Goal: Information Seeking & Learning: Learn about a topic

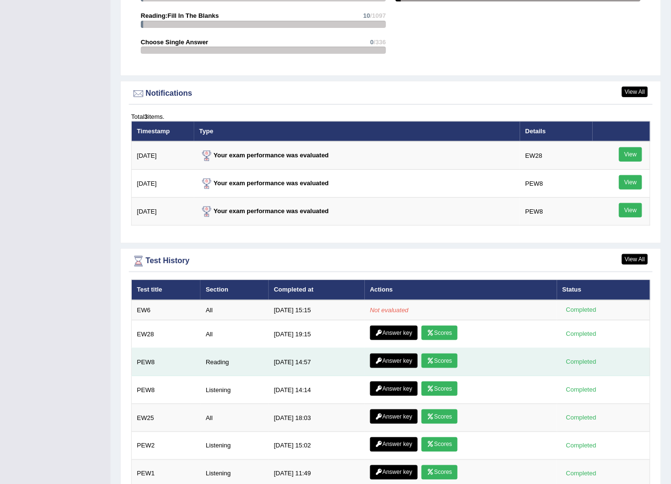
scroll to position [1167, 0]
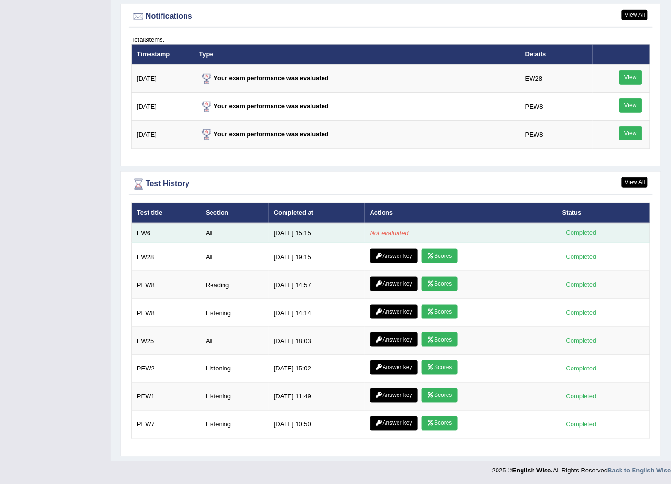
click at [380, 232] on em "Not evaluated" at bounding box center [389, 232] width 38 height 7
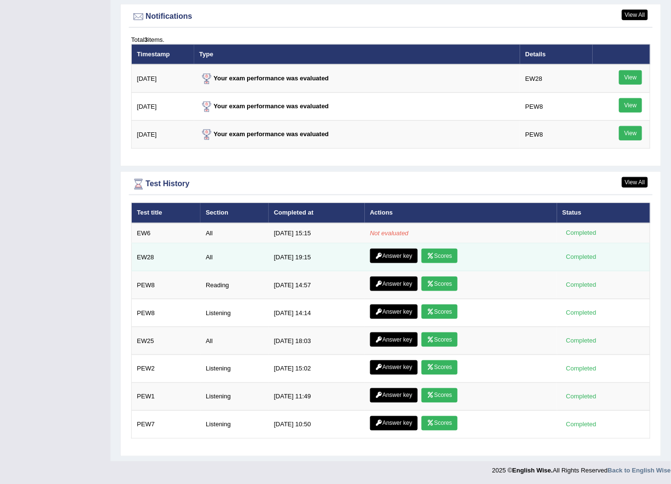
click at [402, 253] on icon at bounding box center [430, 256] width 7 height 6
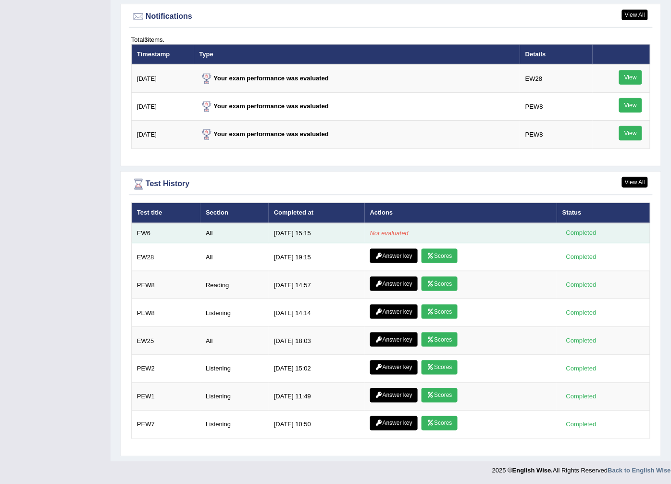
click at [376, 226] on td "Not evaluated" at bounding box center [461, 233] width 192 height 20
click at [590, 229] on div "Completed" at bounding box center [580, 233] width 37 height 10
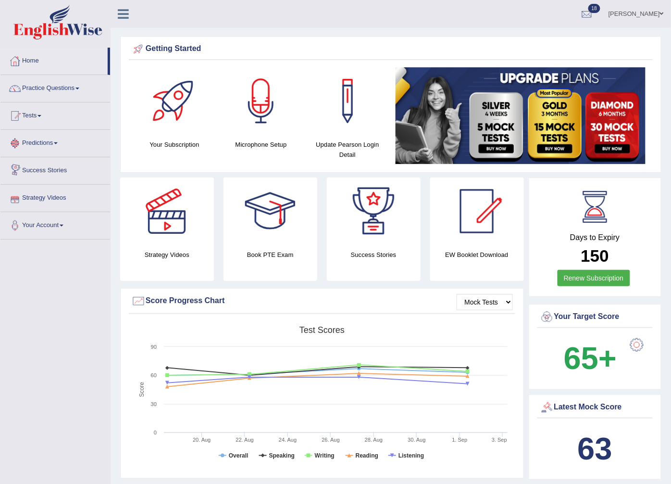
click at [43, 196] on link "Strategy Videos" at bounding box center [55, 197] width 110 height 24
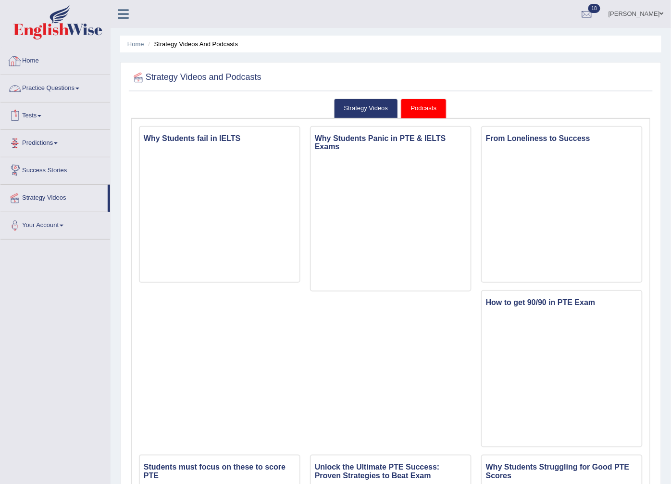
click at [18, 62] on div at bounding box center [15, 61] width 14 height 14
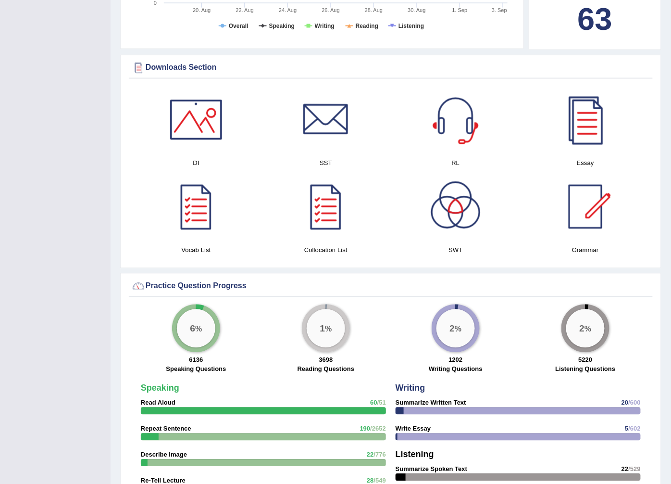
scroll to position [170, 0]
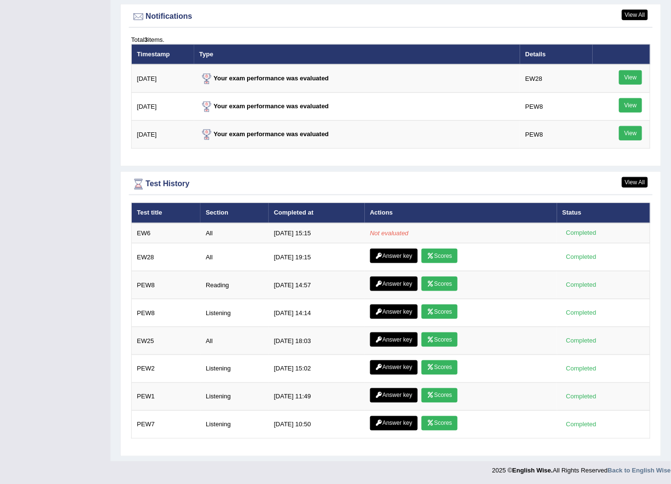
scroll to position [420, 0]
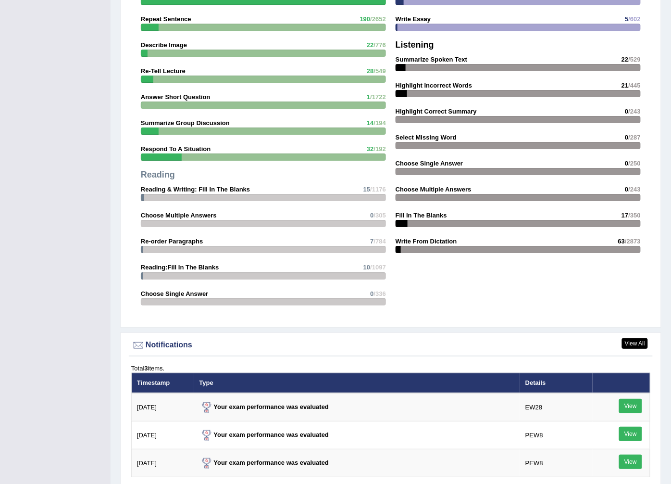
scroll to position [1167, 0]
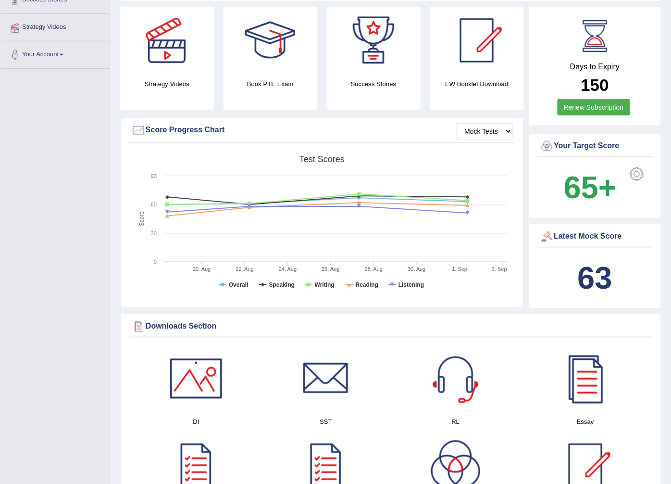
scroll to position [170, 0]
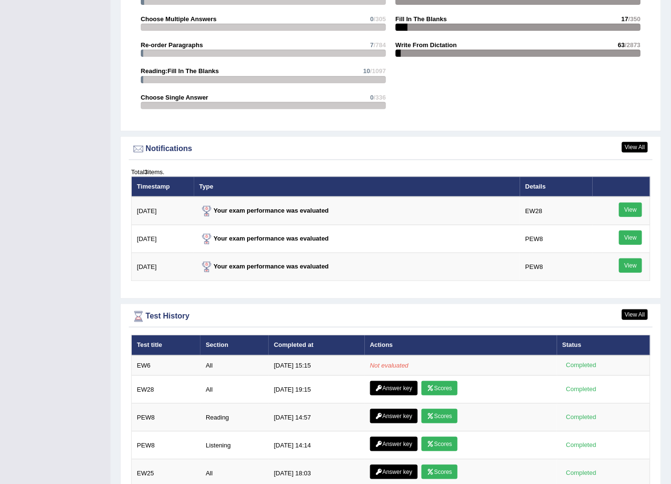
scroll to position [1167, 0]
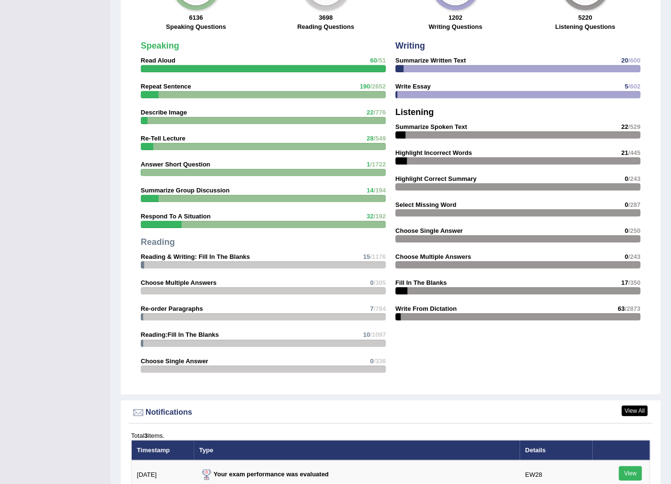
scroll to position [1167, 0]
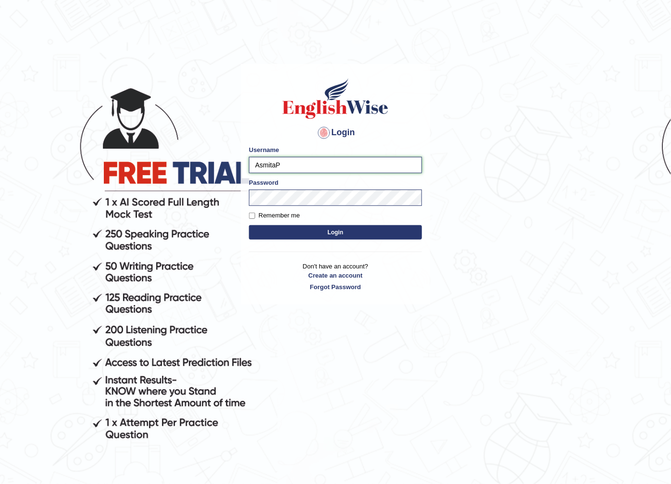
drag, startPoint x: 323, startPoint y: 171, endPoint x: 193, endPoint y: 172, distance: 130.3
click at [193, 172] on body "Login Please fix the following errors: Username AsmitaP Password Remember me Lo…" at bounding box center [335, 276] width 671 height 484
type input "Ko1englishwise"
click at [280, 228] on button "Login" at bounding box center [335, 232] width 173 height 14
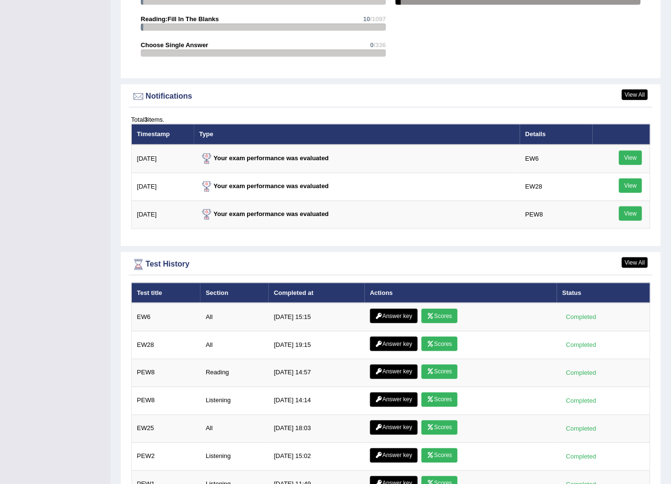
scroll to position [1237, 0]
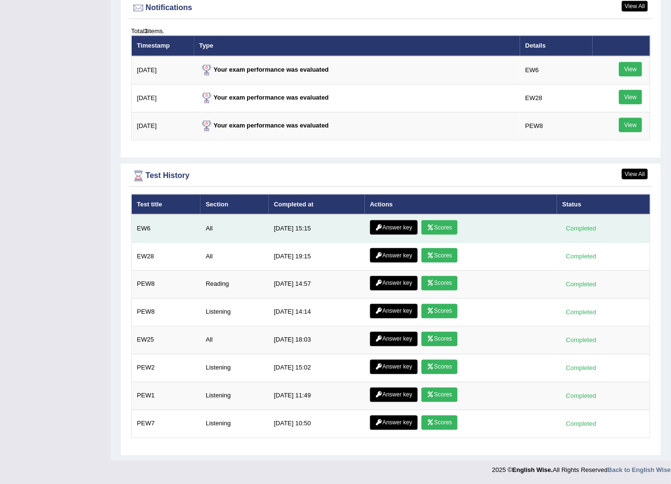
click at [441, 229] on link "Scores" at bounding box center [440, 227] width 36 height 14
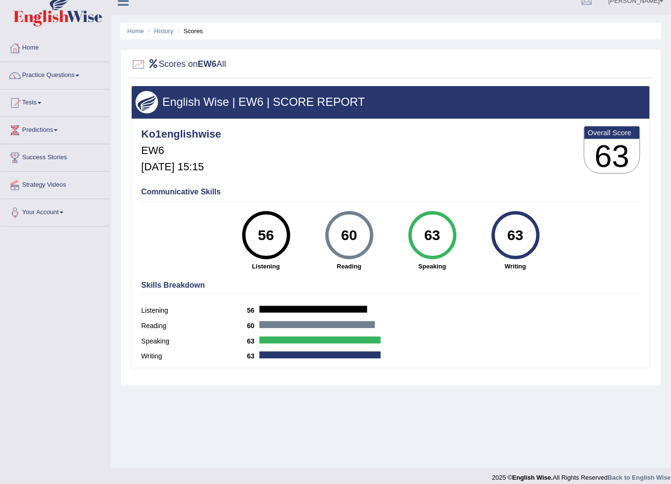
scroll to position [21, 0]
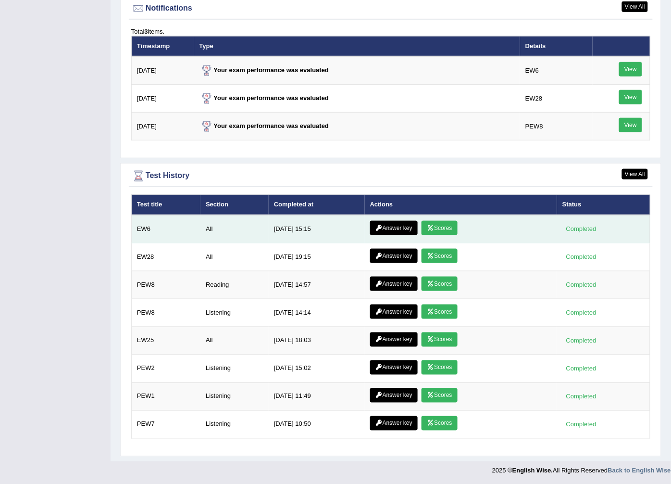
click at [385, 226] on link "Answer key" at bounding box center [394, 228] width 48 height 14
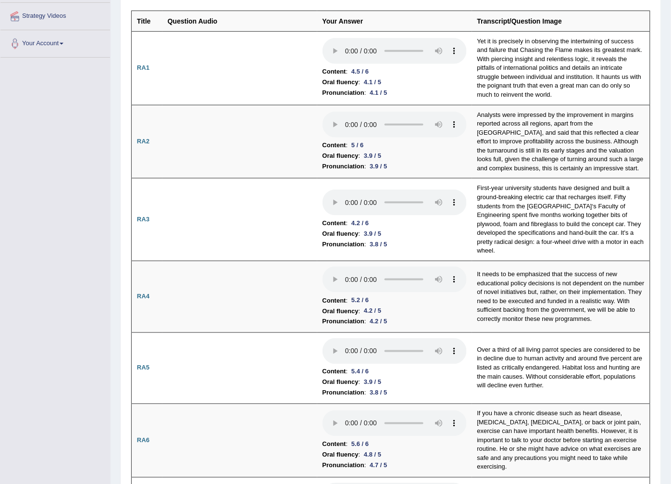
scroll to position [138, 0]
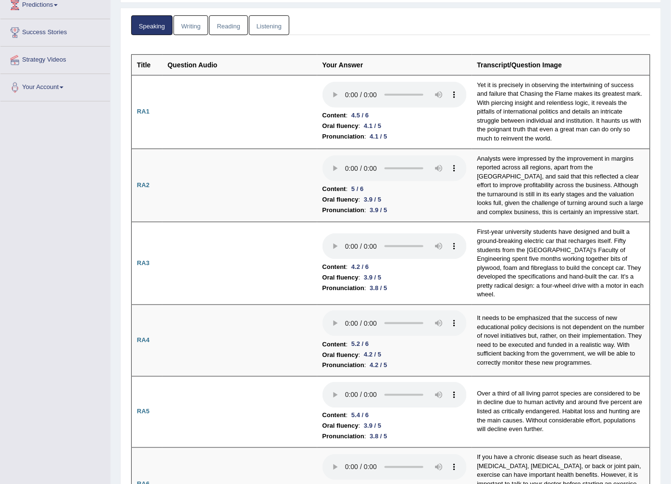
drag, startPoint x: 185, startPoint y: 23, endPoint x: 179, endPoint y: 34, distance: 12.3
click at [179, 34] on link "Writing" at bounding box center [191, 25] width 35 height 20
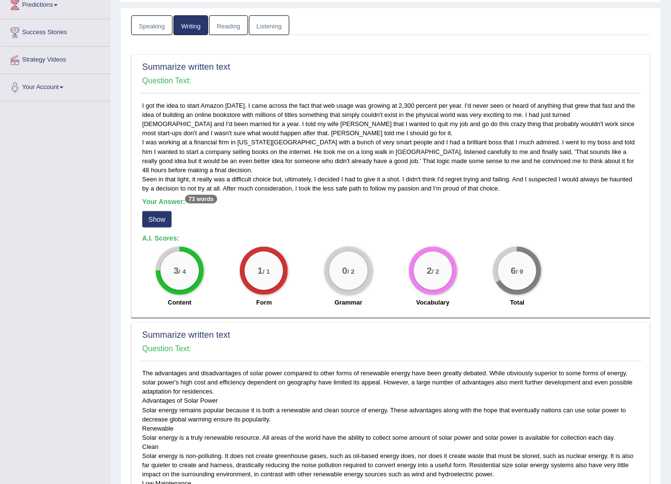
click at [160, 222] on button "Show" at bounding box center [156, 219] width 29 height 16
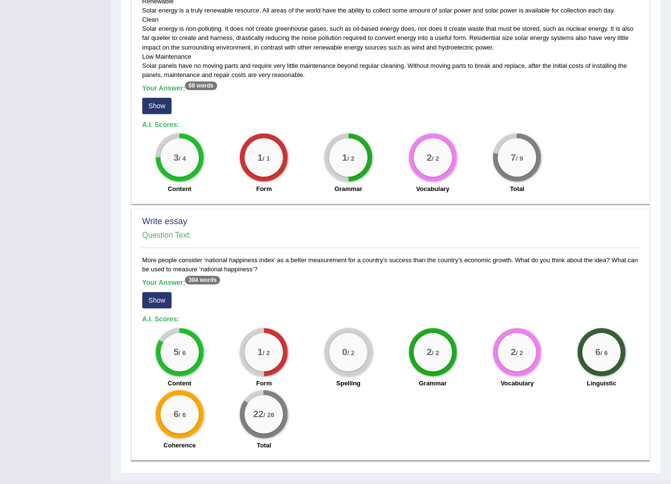
scroll to position [595, 0]
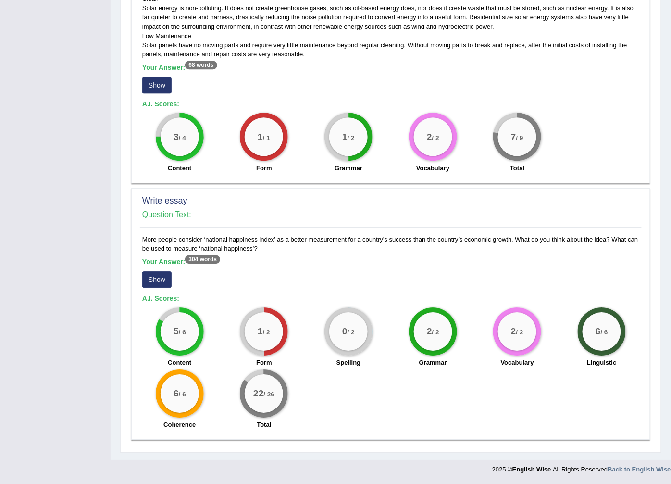
click at [164, 277] on button "Show" at bounding box center [156, 279] width 29 height 16
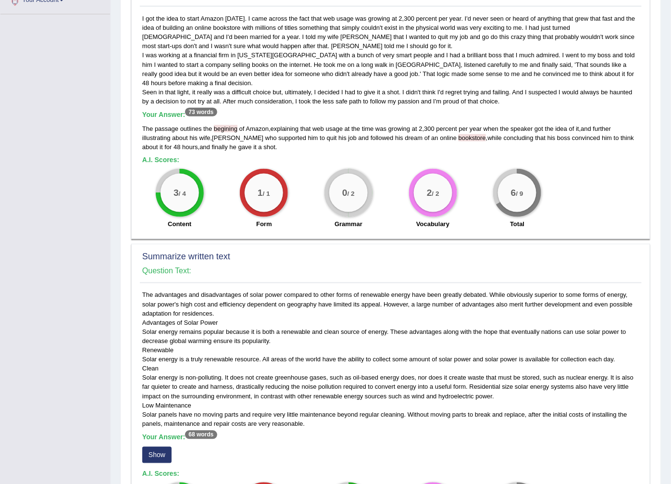
scroll to position [0, 0]
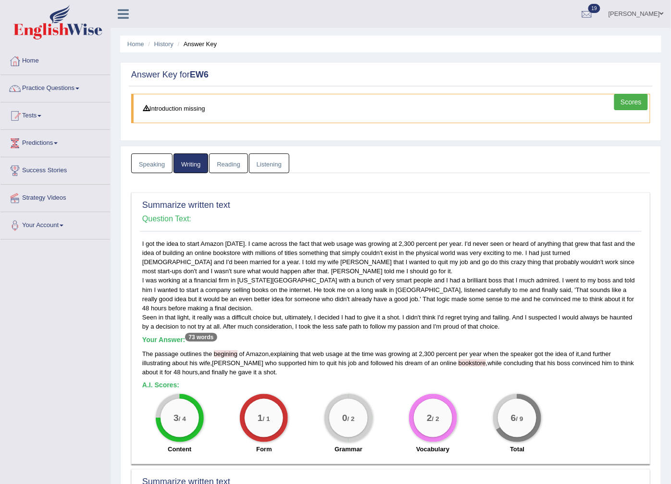
click at [225, 163] on link "Reading" at bounding box center [228, 163] width 38 height 20
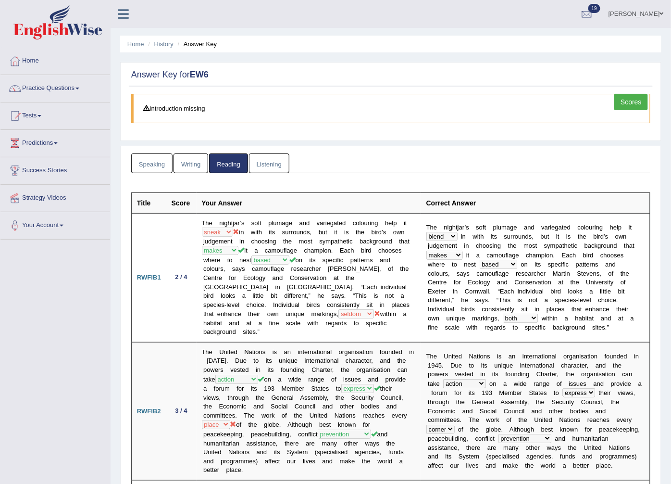
click at [286, 171] on link "Listening" at bounding box center [269, 163] width 40 height 20
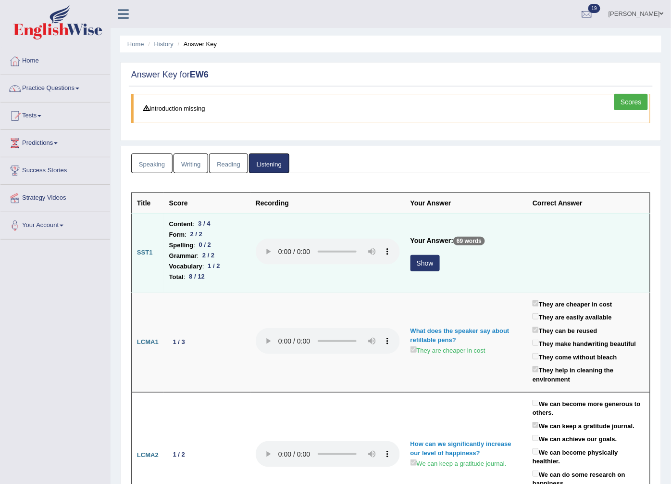
click at [428, 258] on button "Show" at bounding box center [425, 263] width 29 height 16
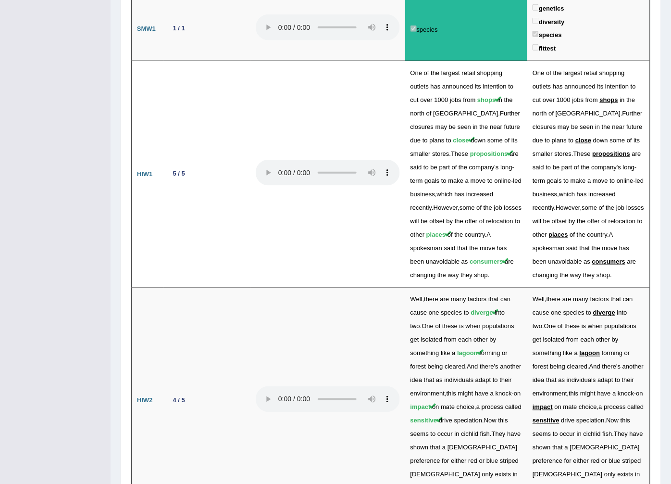
scroll to position [1025, 0]
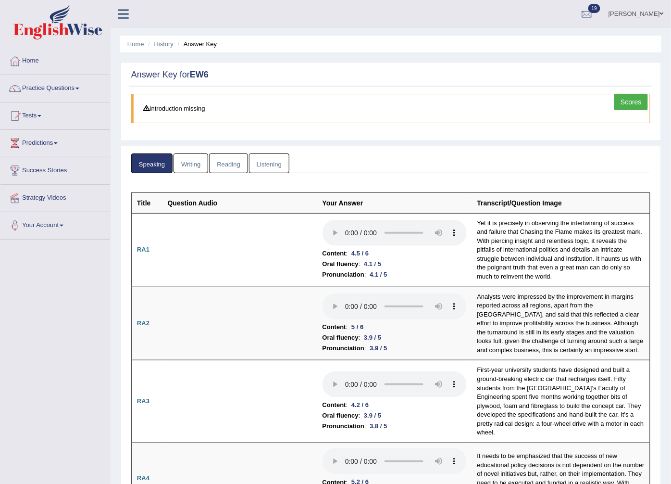
click at [267, 163] on link "Listening" at bounding box center [269, 163] width 40 height 20
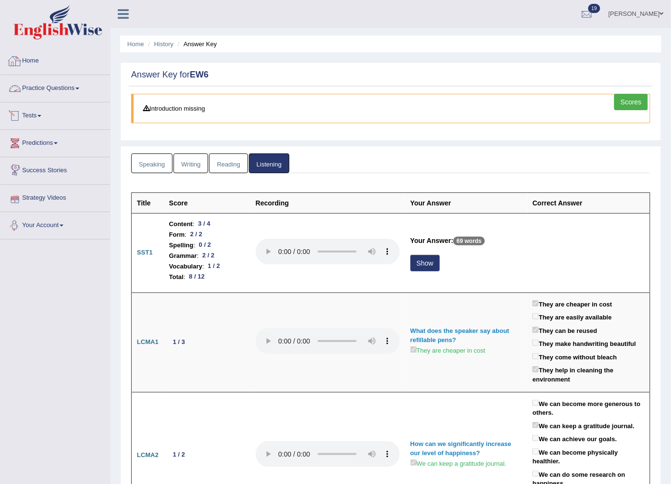
click at [36, 64] on link "Home" at bounding box center [55, 60] width 110 height 24
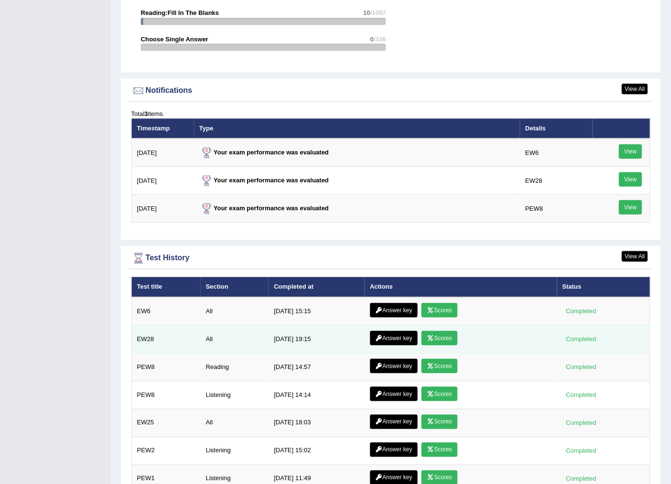
click at [393, 336] on link "Answer key" at bounding box center [394, 338] width 48 height 14
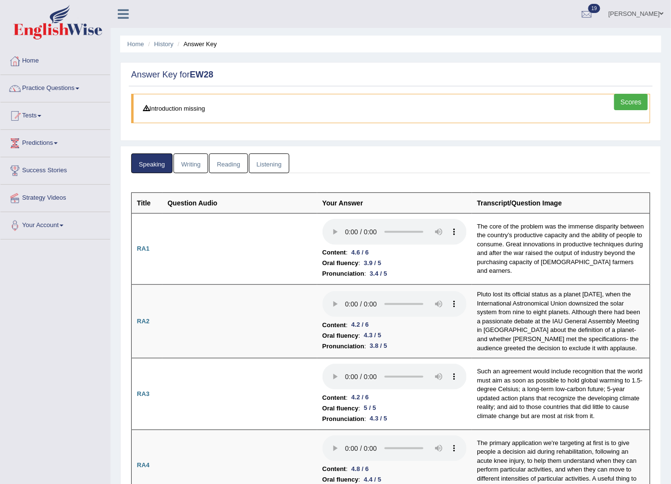
drag, startPoint x: 30, startPoint y: 60, endPoint x: 16, endPoint y: 62, distance: 13.8
click at [16, 62] on div at bounding box center [15, 61] width 14 height 14
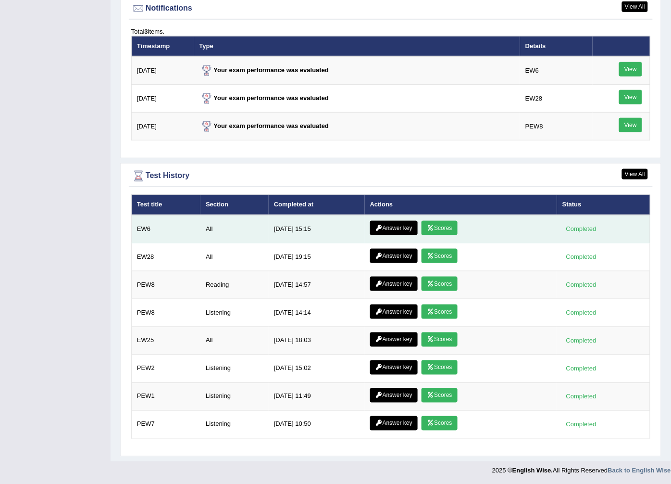
click at [444, 226] on link "Scores" at bounding box center [440, 228] width 36 height 14
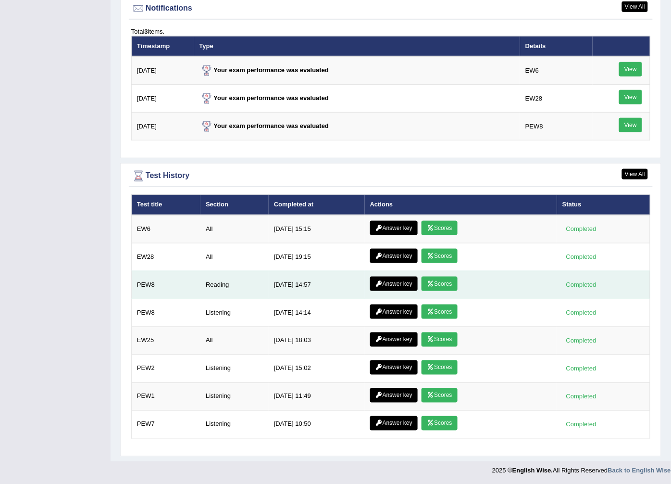
click at [434, 281] on link "Scores" at bounding box center [440, 283] width 36 height 14
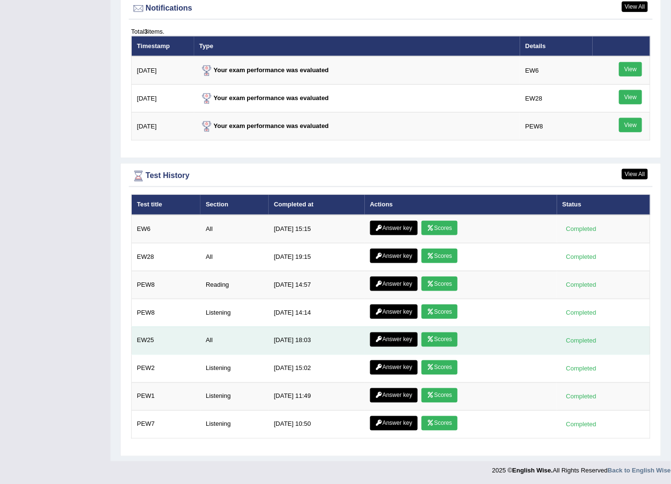
click at [451, 338] on link "Scores" at bounding box center [440, 339] width 36 height 14
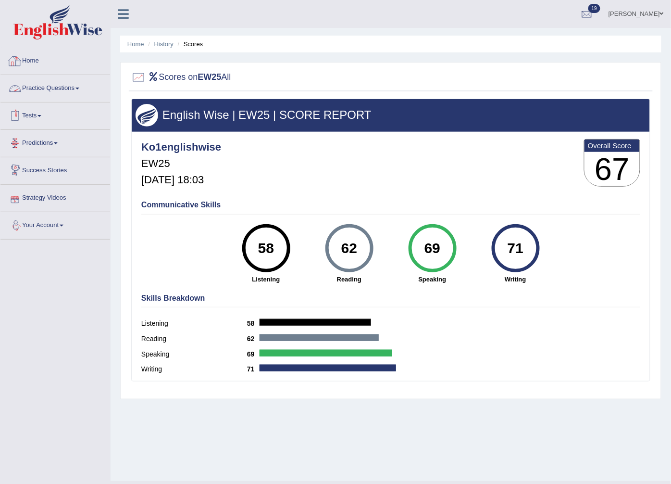
click at [32, 60] on link "Home" at bounding box center [55, 60] width 110 height 24
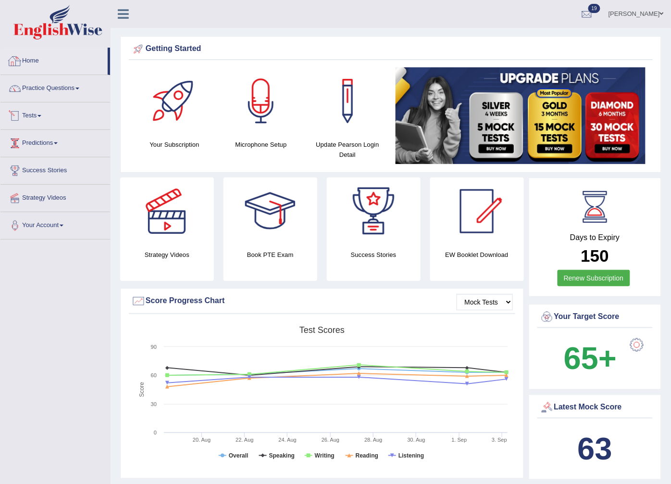
click at [29, 55] on link "Home" at bounding box center [53, 60] width 107 height 24
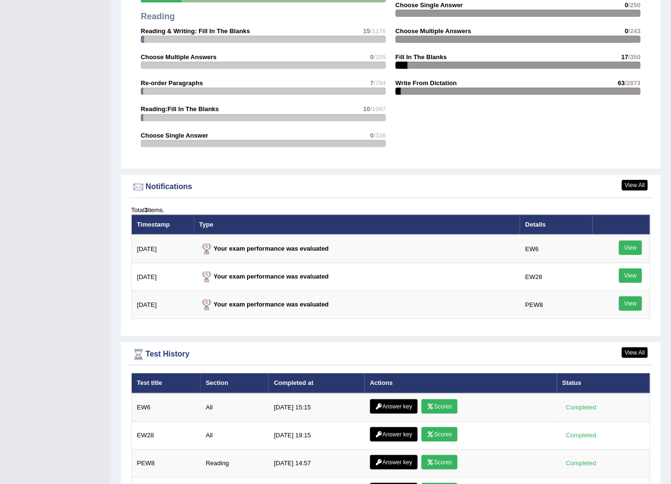
scroll to position [1175, 0]
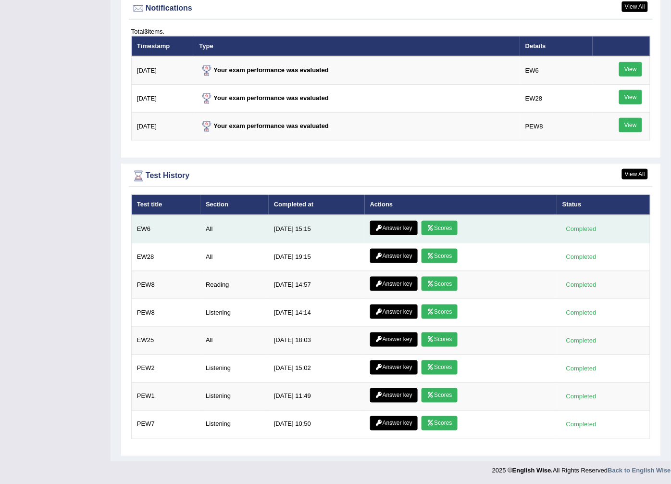
click at [404, 225] on link "Answer key" at bounding box center [394, 228] width 48 height 14
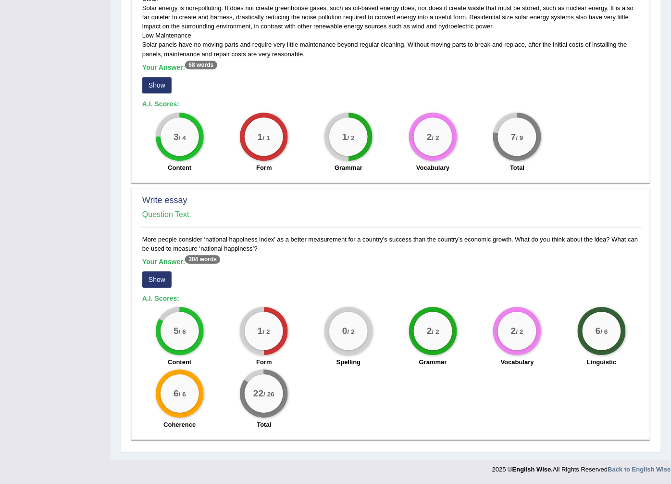
click at [151, 279] on button "Show" at bounding box center [156, 279] width 29 height 16
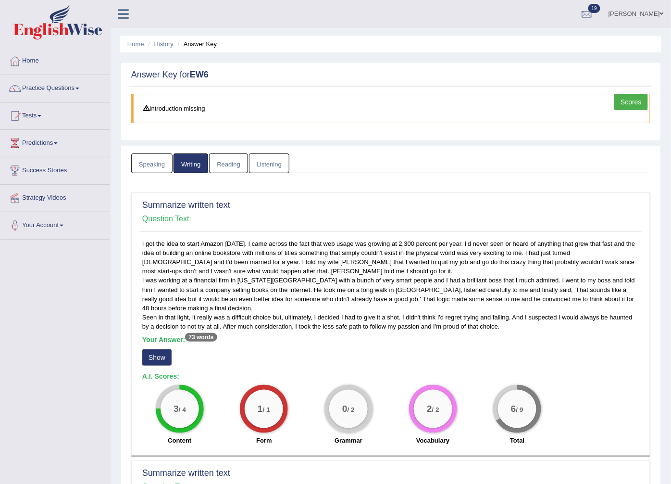
drag, startPoint x: 229, startPoint y: 159, endPoint x: 224, endPoint y: 177, distance: 18.3
drag, startPoint x: 223, startPoint y: 165, endPoint x: 93, endPoint y: 334, distance: 213.2
drag, startPoint x: 230, startPoint y: 167, endPoint x: 167, endPoint y: 224, distance: 84.4
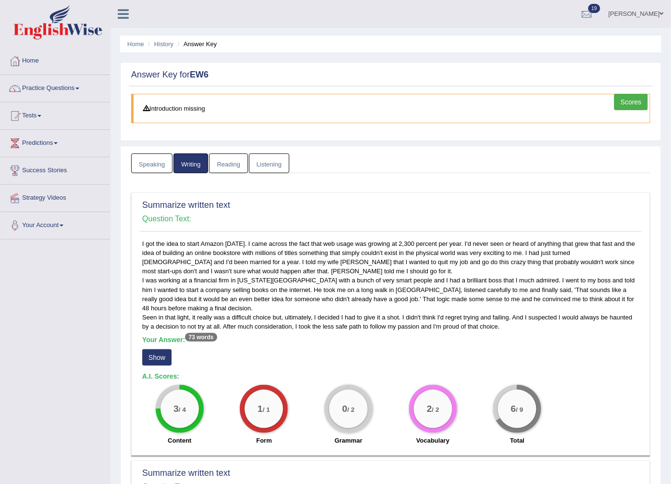
click at [167, 224] on div "Summarize written text Question Text:" at bounding box center [391, 215] width 502 height 34
click at [274, 165] on link "Listening" at bounding box center [269, 163] width 40 height 20
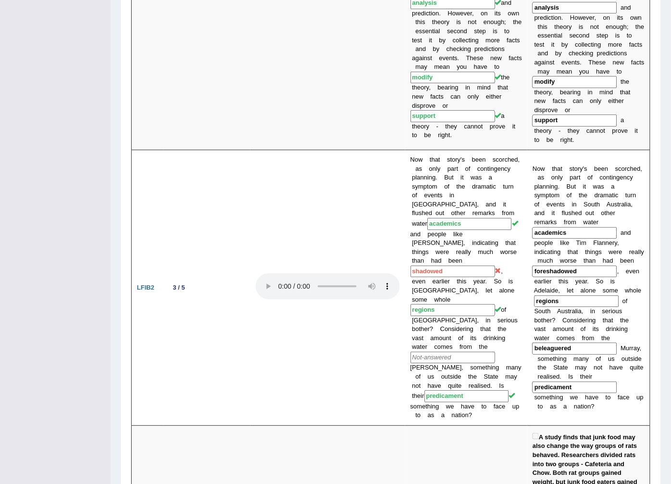
scroll to position [498, 0]
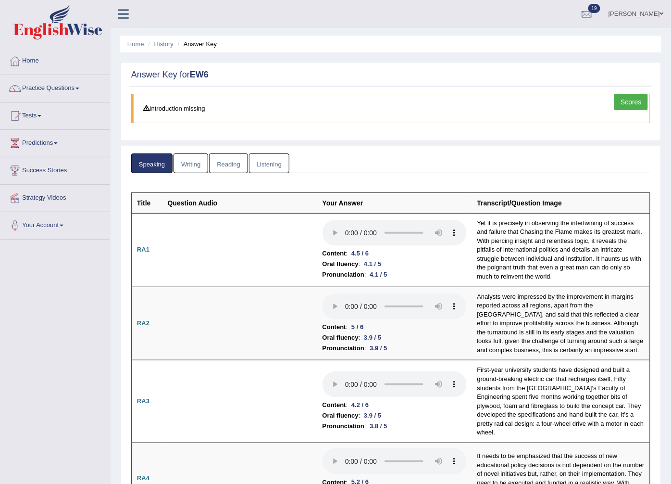
click at [264, 160] on link "Listening" at bounding box center [269, 163] width 40 height 20
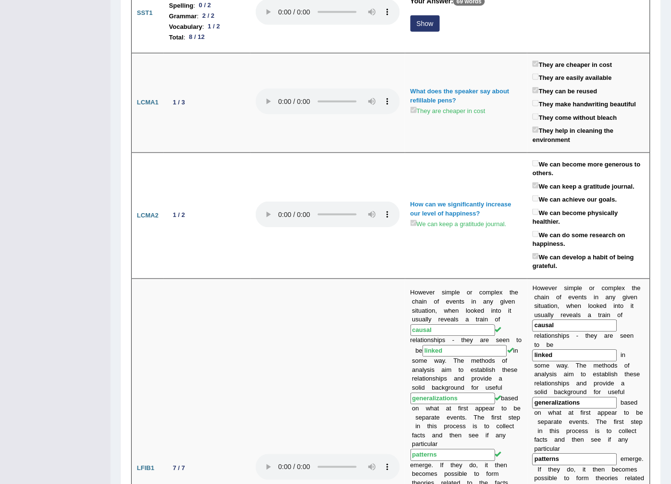
scroll to position [194, 0]
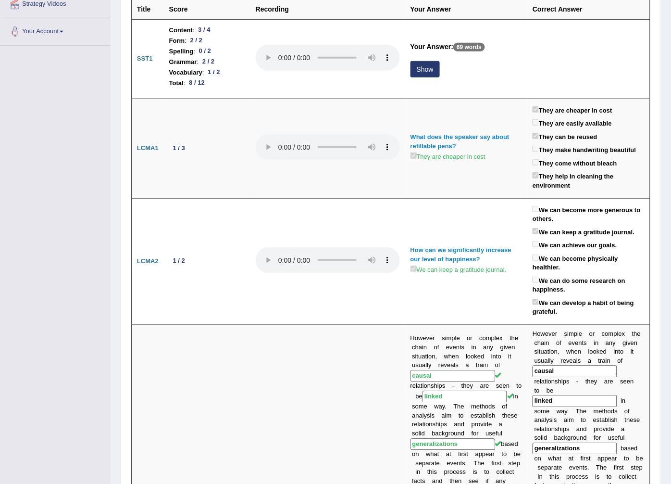
drag, startPoint x: 675, startPoint y: 128, endPoint x: 74, endPoint y: 193, distance: 604.8
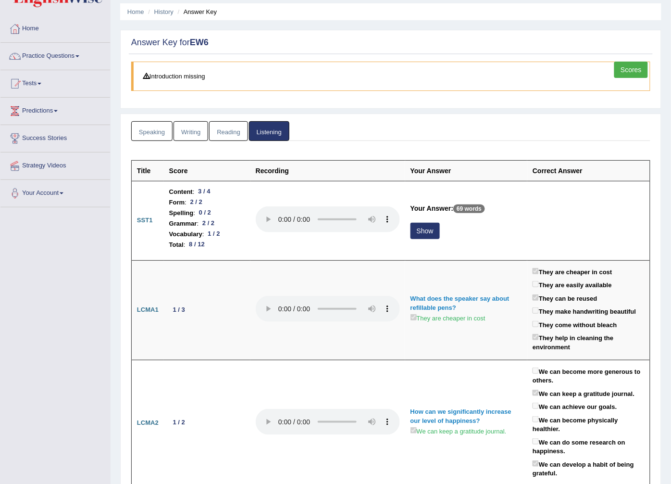
scroll to position [0, 0]
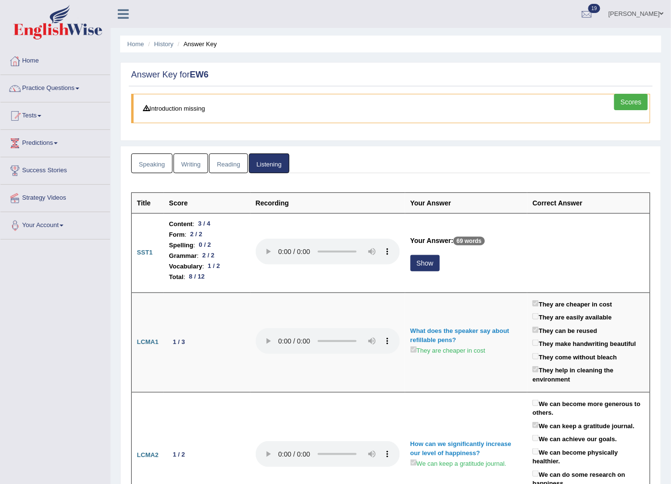
click at [224, 165] on link "Reading" at bounding box center [228, 163] width 38 height 20
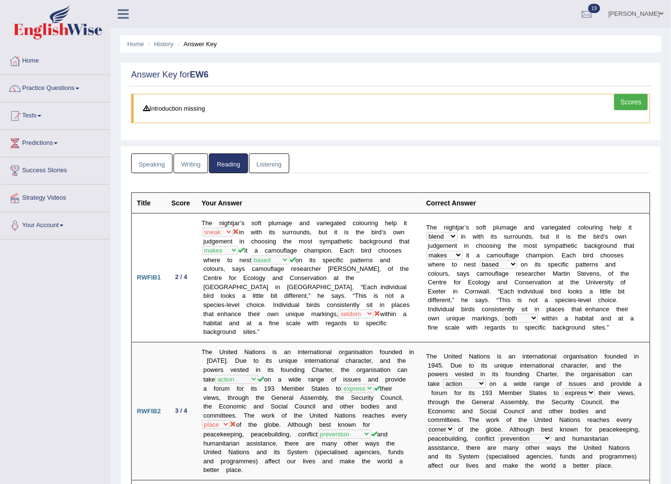
scroll to position [749, 0]
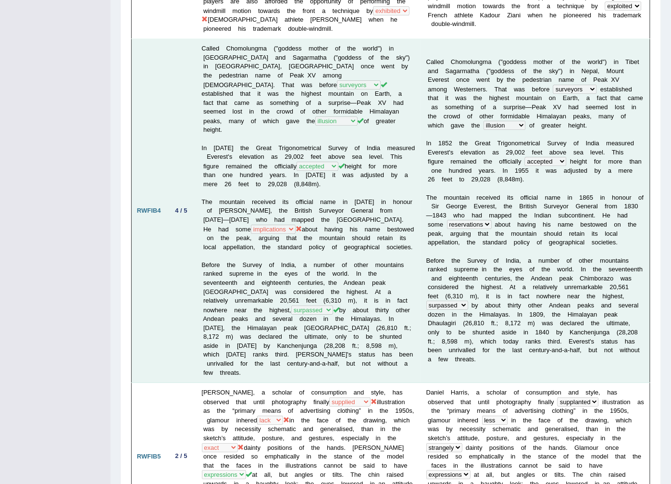
drag, startPoint x: 674, startPoint y: 197, endPoint x: 256, endPoint y: 163, distance: 419.6
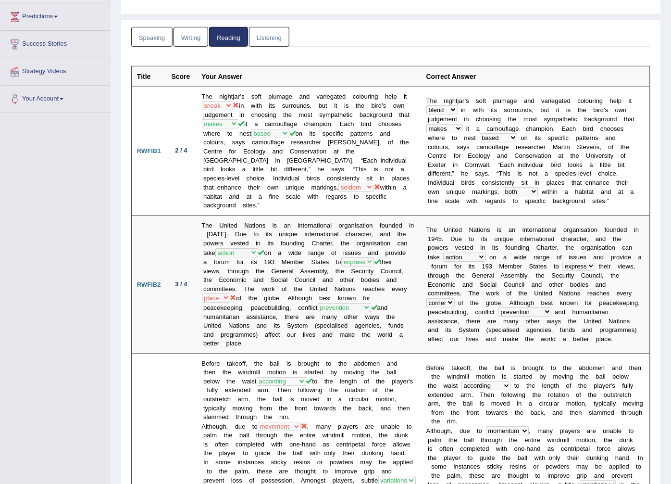
scroll to position [0, 0]
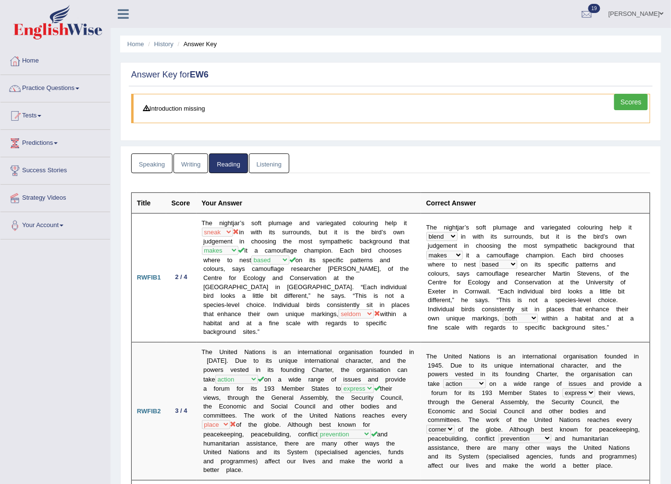
click at [265, 164] on link "Listening" at bounding box center [269, 163] width 40 height 20
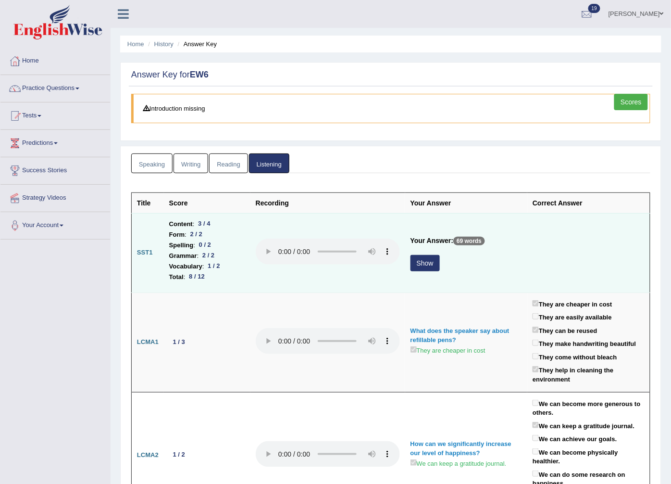
click at [422, 261] on button "Show" at bounding box center [425, 263] width 29 height 16
click at [422, 261] on td "Your Answer: 69 words Show" at bounding box center [466, 252] width 123 height 79
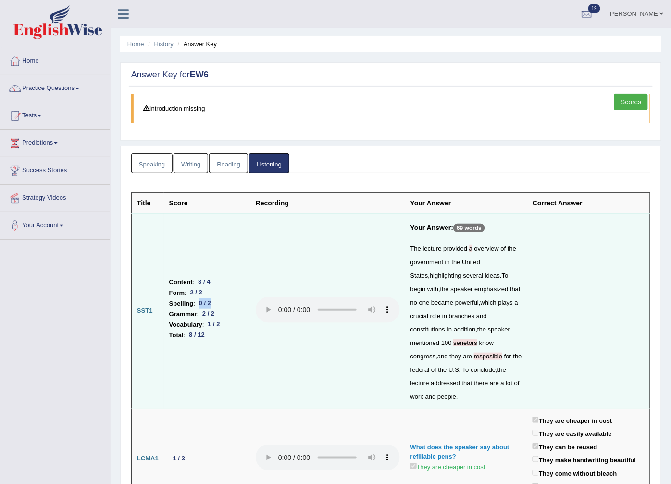
drag, startPoint x: 196, startPoint y: 296, endPoint x: 212, endPoint y: 294, distance: 17.0
click at [212, 298] on div "0 / 2" at bounding box center [205, 303] width 20 height 10
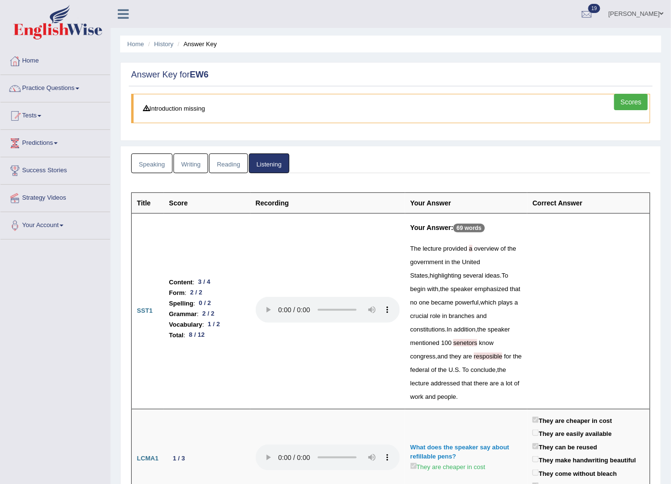
drag, startPoint x: 421, startPoint y: 344, endPoint x: 402, endPoint y: 350, distance: 20.1
click at [402, 350] on td at bounding box center [327, 311] width 155 height 196
drag, startPoint x: 402, startPoint y: 350, endPoint x: 526, endPoint y: 337, distance: 125.1
click at [526, 337] on td "Your Answer: 69 words The lecture provided a overview of the government in the …" at bounding box center [466, 311] width 123 height 196
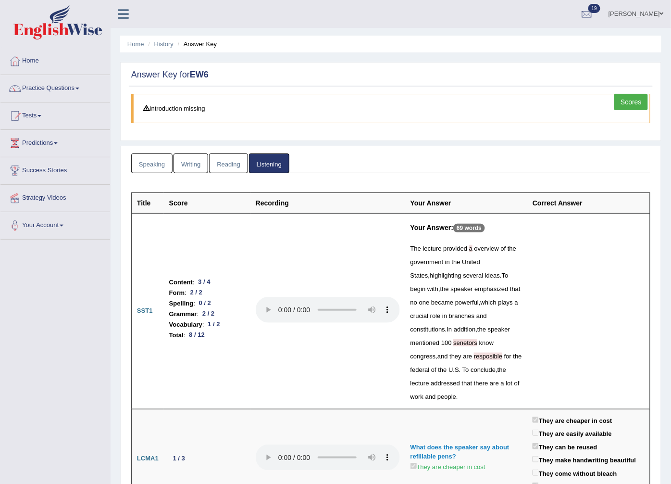
click at [526, 337] on td "Your Answer: 69 words The lecture provided a overview of the government in the …" at bounding box center [466, 311] width 123 height 196
drag, startPoint x: 422, startPoint y: 345, endPoint x: 414, endPoint y: 345, distance: 7.2
click at [453, 345] on span "senetors" at bounding box center [465, 342] width 24 height 7
click at [599, 270] on td at bounding box center [588, 311] width 123 height 196
click at [465, 249] on div "The lecture provided a overview of the government in the United States , highli…" at bounding box center [467, 323] width 112 height 162
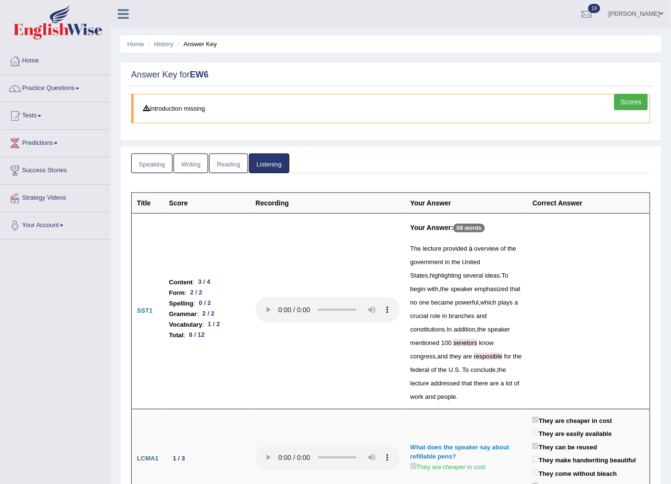
click at [582, 291] on td at bounding box center [588, 311] width 123 height 196
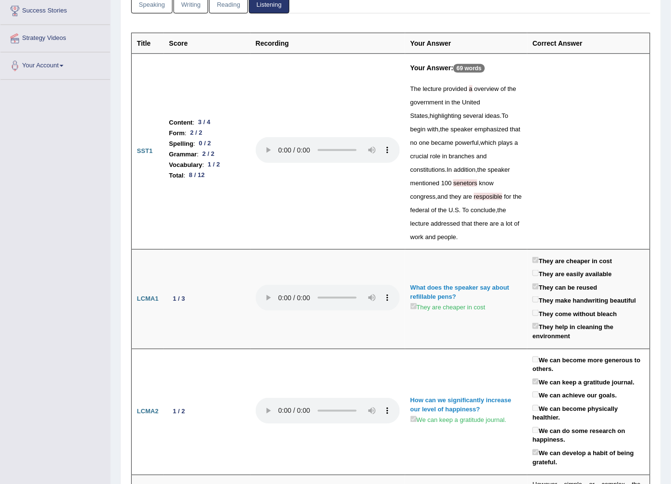
scroll to position [156, 0]
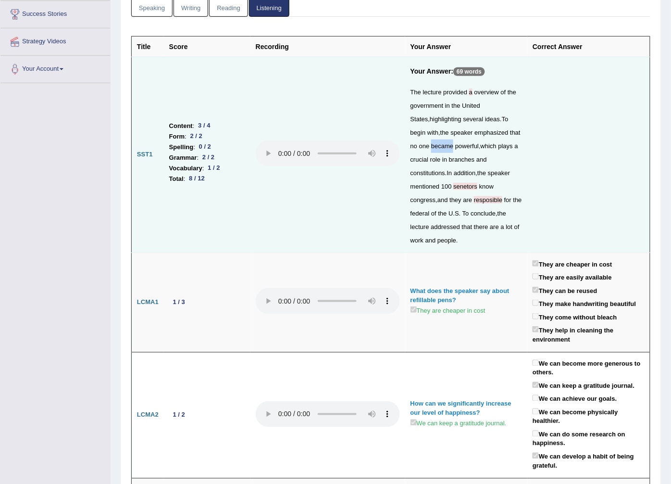
drag, startPoint x: 432, startPoint y: 146, endPoint x: 405, endPoint y: 149, distance: 26.7
click at [405, 149] on td "Your Answer: 69 words The lecture provided a overview of the government in the …" at bounding box center [466, 155] width 123 height 196
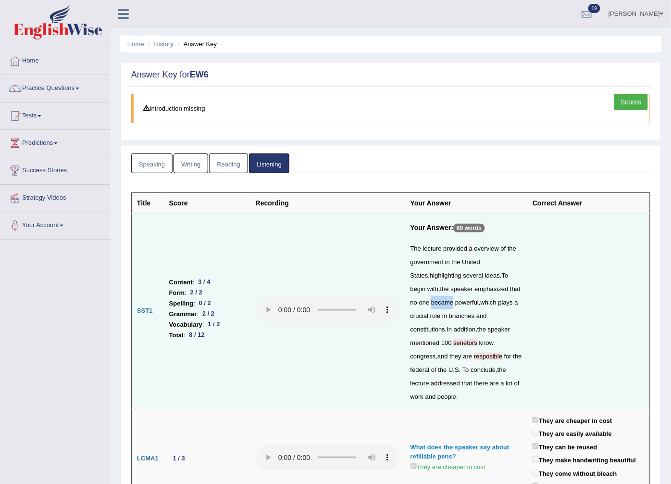
scroll to position [249, 0]
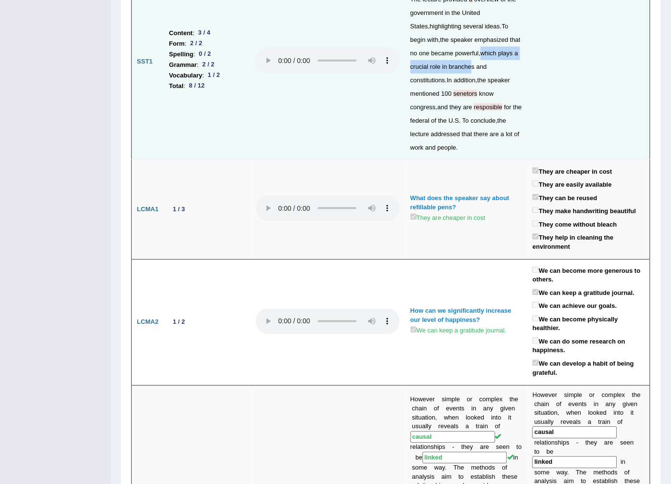
drag, startPoint x: 462, startPoint y: 53, endPoint x: 452, endPoint y: 67, distance: 17.9
click at [452, 67] on div "The lecture provided a overview of the government in the United States , highli…" at bounding box center [467, 74] width 112 height 162
drag, startPoint x: 452, startPoint y: 67, endPoint x: 563, endPoint y: 46, distance: 113.1
click at [563, 46] on td at bounding box center [588, 62] width 123 height 196
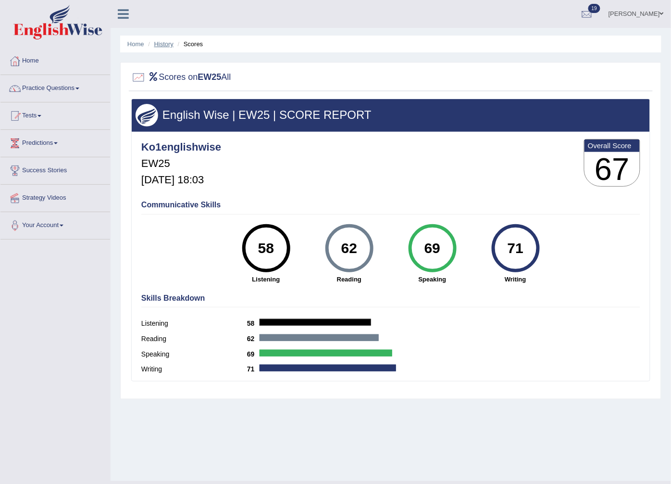
click at [165, 43] on link "History" at bounding box center [163, 43] width 19 height 7
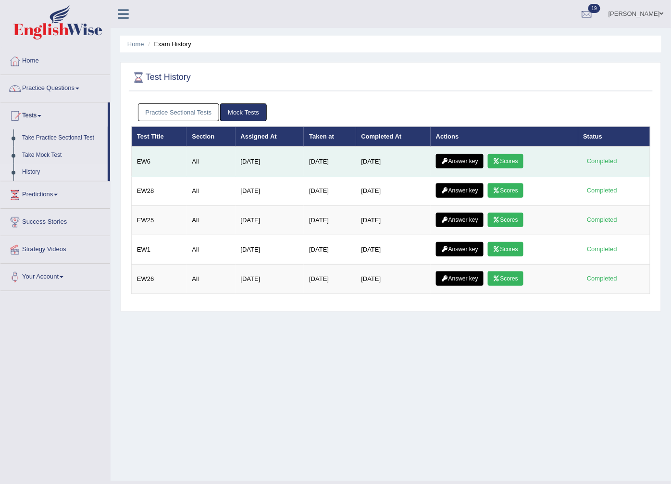
click at [455, 159] on link "Answer key" at bounding box center [460, 161] width 48 height 14
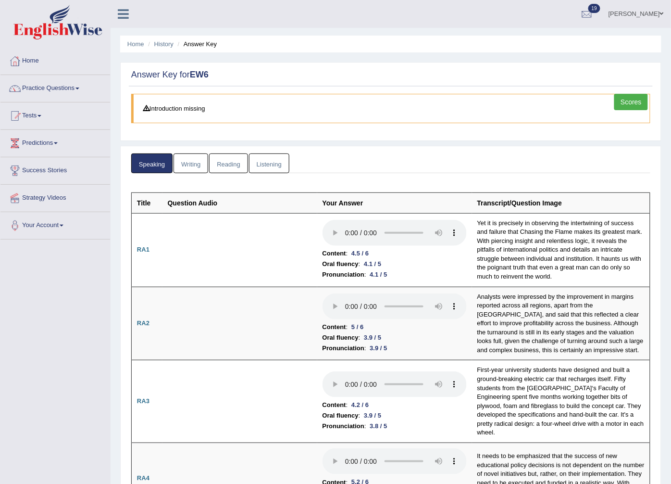
click at [259, 165] on link "Listening" at bounding box center [269, 163] width 40 height 20
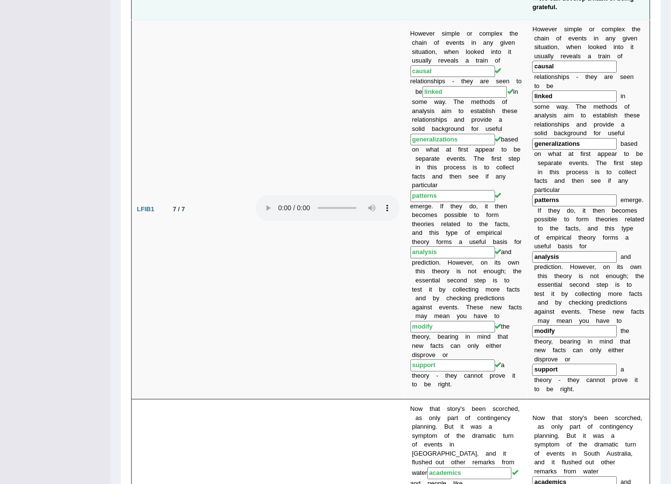
scroll to position [747, 0]
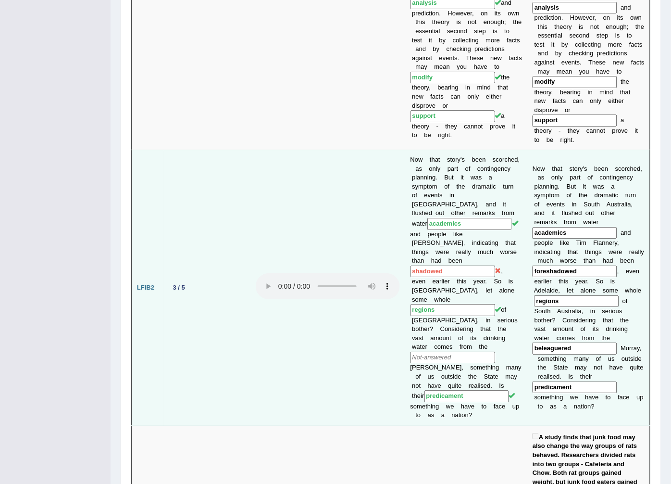
drag, startPoint x: 584, startPoint y: 218, endPoint x: 530, endPoint y: 213, distance: 54.0
click at [530, 213] on td "N o w t h a t s t o r y ' s b e e n s c o r c h e d , a s o n l y p a r t o f c…" at bounding box center [588, 287] width 123 height 275
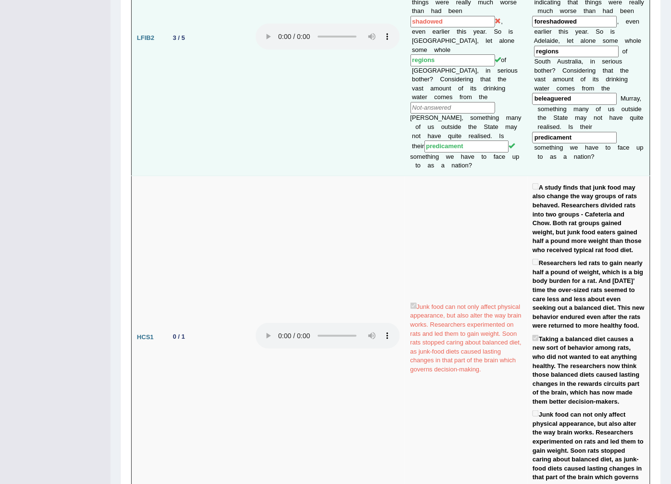
drag, startPoint x: 585, startPoint y: 42, endPoint x: 515, endPoint y: 53, distance: 70.6
click at [515, 53] on tr "LFIB2 3 / 5 Now that story's been scorched, as only part of contingency plannin…" at bounding box center [391, 37] width 519 height 275
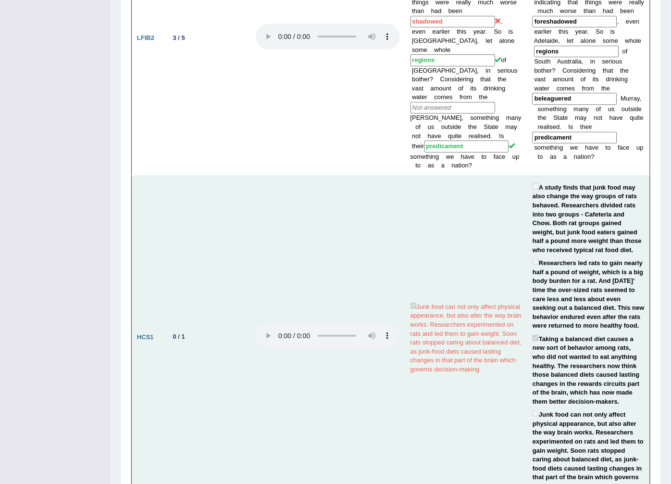
click at [444, 175] on td "Junk food can not only affect physical appearance, but also alter the way brain…" at bounding box center [466, 336] width 123 height 323
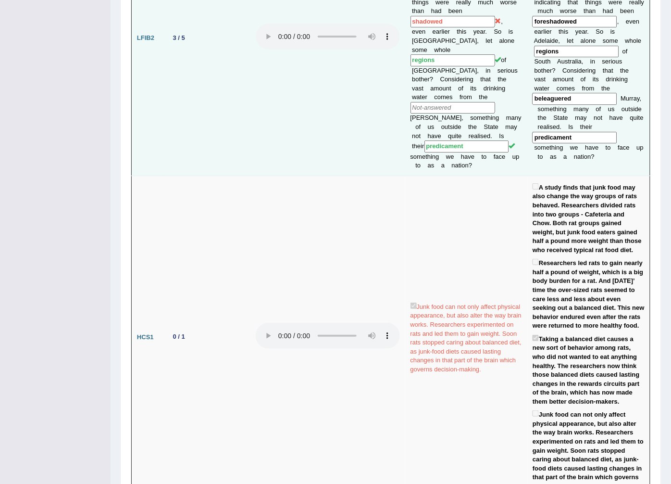
drag, startPoint x: 583, startPoint y: 40, endPoint x: 526, endPoint y: 44, distance: 56.9
click at [526, 44] on tr "LFIB2 3 / 5 Now that story's been scorched, as only part of contingency plannin…" at bounding box center [391, 37] width 519 height 275
drag, startPoint x: 526, startPoint y: 44, endPoint x: 640, endPoint y: 36, distance: 114.2
click at [640, 36] on td "N o w t h a t s t o r y ' s b e e n s c o r c h e d , a s o n l y p a r t o f c…" at bounding box center [588, 37] width 123 height 275
drag, startPoint x: 578, startPoint y: 42, endPoint x: 526, endPoint y: 41, distance: 51.4
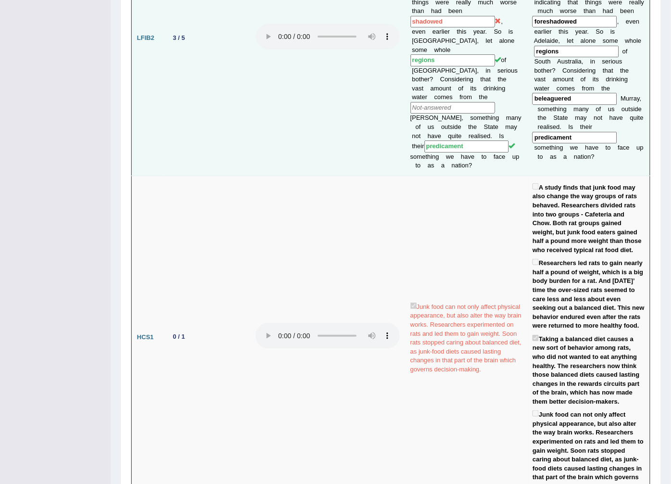
click at [526, 41] on tr "LFIB2 3 / 5 Now that story's been scorched, as only part of contingency plannin…" at bounding box center [391, 37] width 519 height 275
click at [526, 41] on td "Now that story's been scorched, as only part of contingency planning. But it wa…" at bounding box center [466, 37] width 123 height 275
click at [446, 140] on input "predicament" at bounding box center [466, 146] width 85 height 12
drag, startPoint x: 446, startPoint y: 79, endPoint x: 389, endPoint y: 79, distance: 56.2
click at [389, 79] on tr "LFIB2 3 / 5 Now that story's been scorched, as only part of contingency plannin…" at bounding box center [391, 37] width 519 height 275
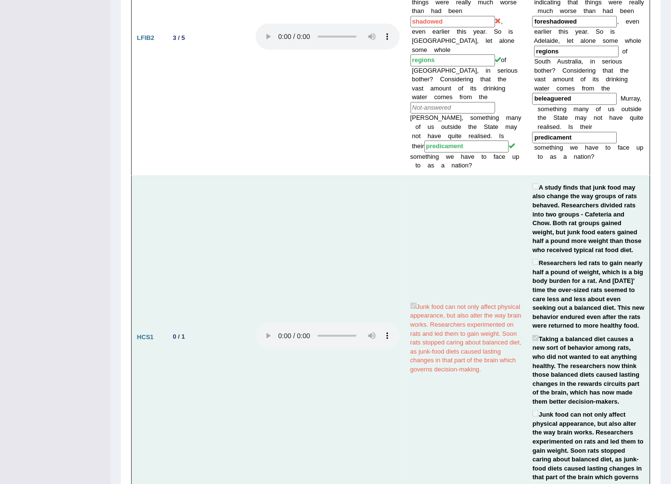
drag, startPoint x: 389, startPoint y: 79, endPoint x: 460, endPoint y: 178, distance: 121.0
click at [460, 178] on td "Junk food can not only affect physical appearance, but also alter the way brain…" at bounding box center [466, 336] width 123 height 323
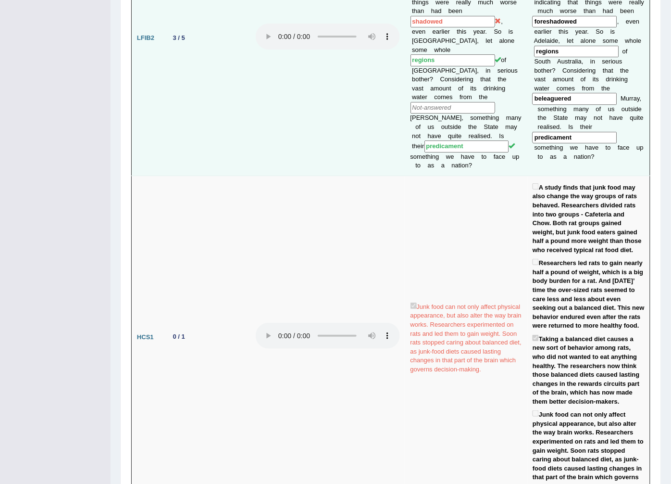
click at [595, 93] on input "beleaguered" at bounding box center [575, 99] width 85 height 12
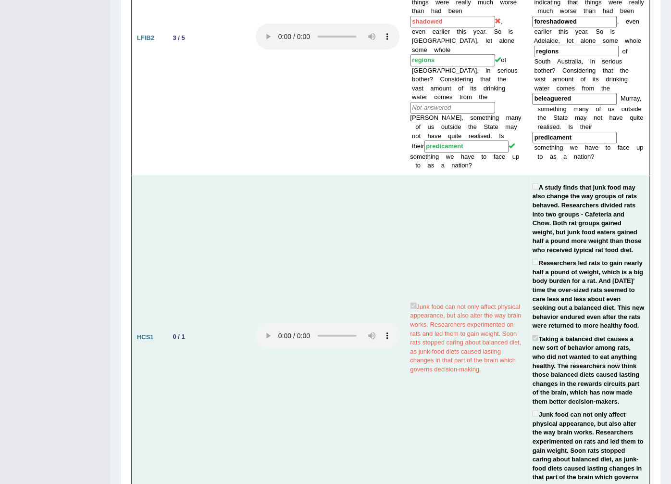
click at [498, 175] on td "Junk food can not only affect physical appearance, but also alter the way brain…" at bounding box center [466, 336] width 123 height 323
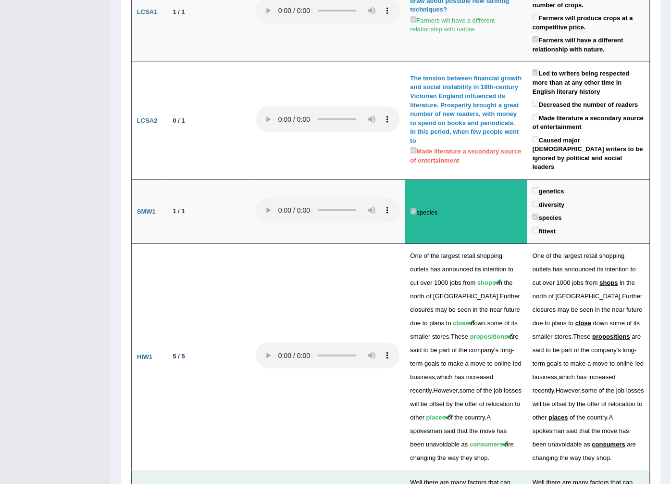
scroll to position [2168, 0]
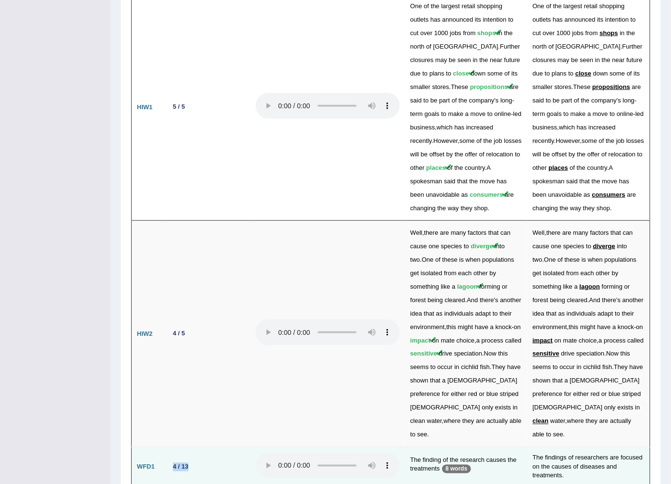
drag, startPoint x: 199, startPoint y: 329, endPoint x: 163, endPoint y: 324, distance: 35.9
click at [164, 447] on td "4 / 13" at bounding box center [207, 467] width 87 height 40
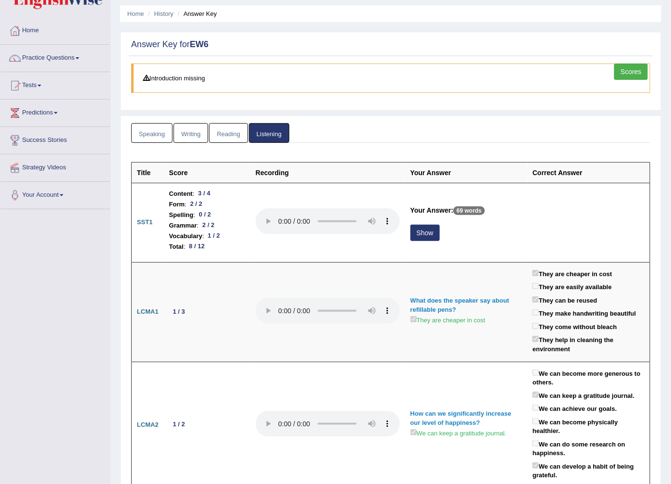
scroll to position [0, 0]
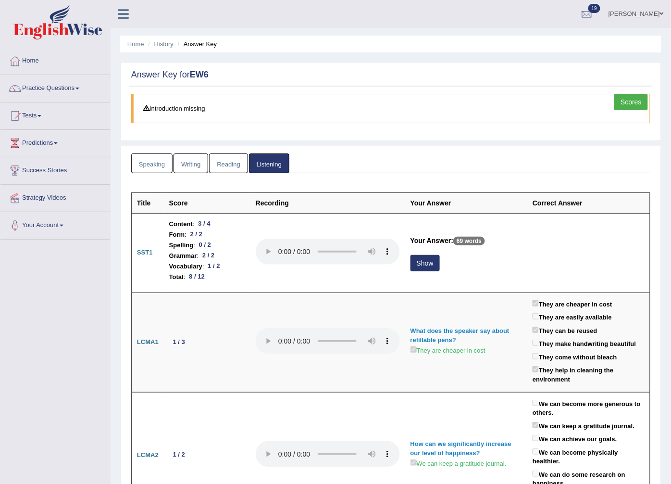
click at [150, 163] on link "Speaking" at bounding box center [151, 163] width 41 height 20
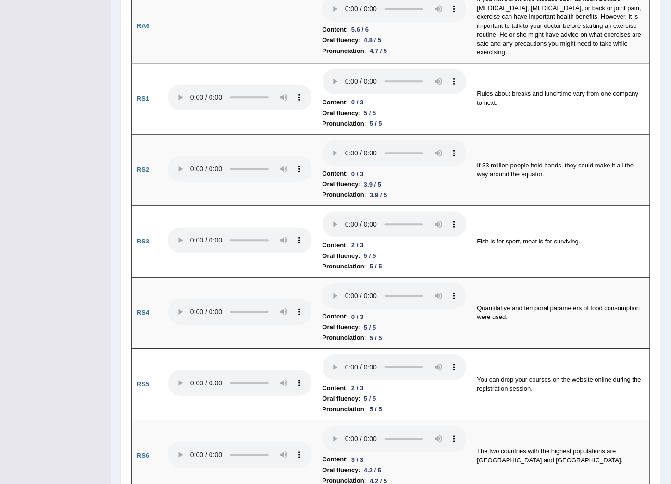
scroll to position [600, 0]
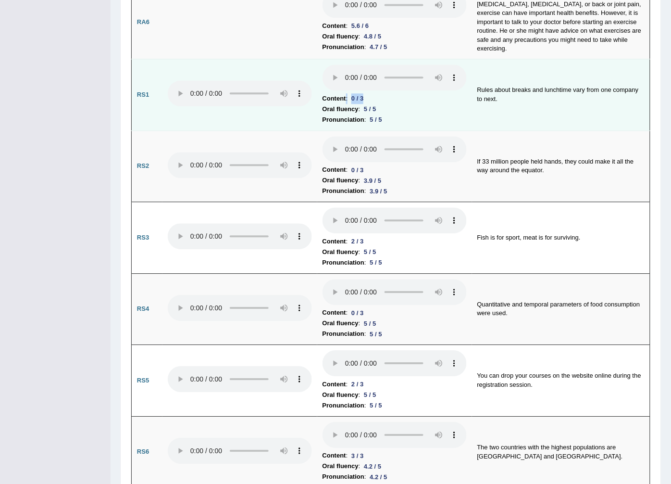
drag, startPoint x: 364, startPoint y: 93, endPoint x: 343, endPoint y: 97, distance: 21.6
click at [343, 97] on li "Content : 0 / 3" at bounding box center [395, 98] width 144 height 11
click at [405, 122] on li "Pronunciation : 5 / 5" at bounding box center [395, 119] width 144 height 11
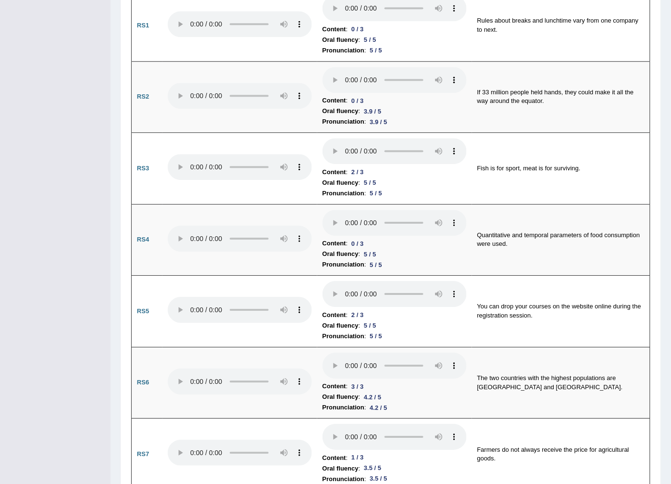
scroll to position [590, 0]
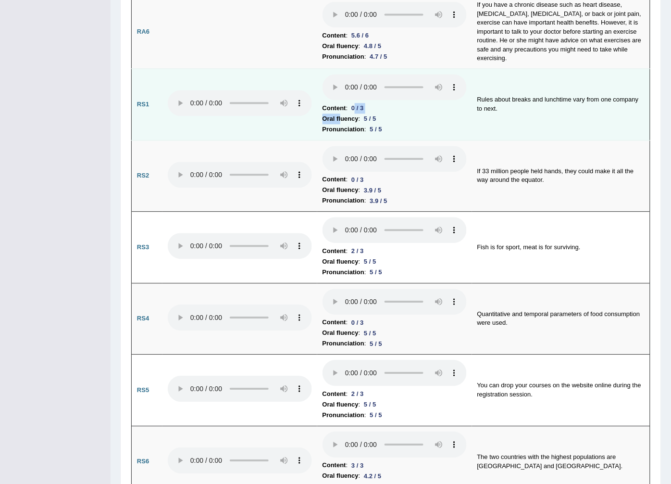
drag, startPoint x: 352, startPoint y: 106, endPoint x: 339, endPoint y: 112, distance: 14.4
click at [339, 112] on td "Content : 0 / 3 Oral fluency : 5 / 5 Pronunciation : 5 / 5" at bounding box center [394, 105] width 155 height 72
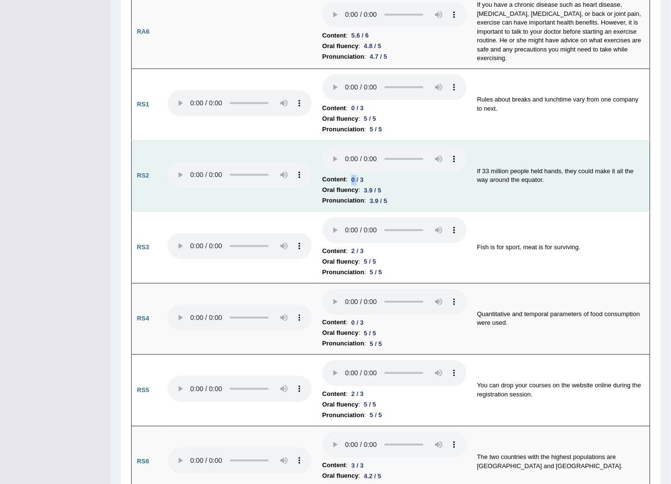
drag, startPoint x: 339, startPoint y: 112, endPoint x: 348, endPoint y: 178, distance: 65.9
click at [348, 178] on div "0 / 3" at bounding box center [358, 179] width 20 height 10
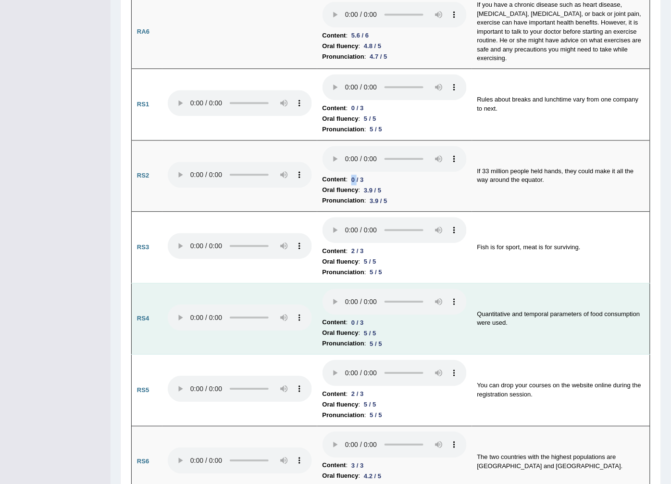
drag, startPoint x: 354, startPoint y: 320, endPoint x: 345, endPoint y: 324, distance: 9.3
click at [345, 324] on li "Content : 0 / 3" at bounding box center [395, 322] width 144 height 11
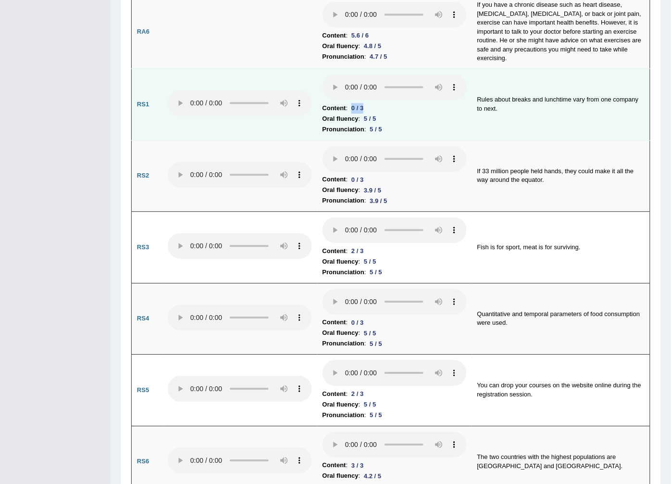
drag, startPoint x: 351, startPoint y: 105, endPoint x: 371, endPoint y: 105, distance: 19.7
click at [371, 105] on li "Content : 0 / 3" at bounding box center [395, 108] width 144 height 11
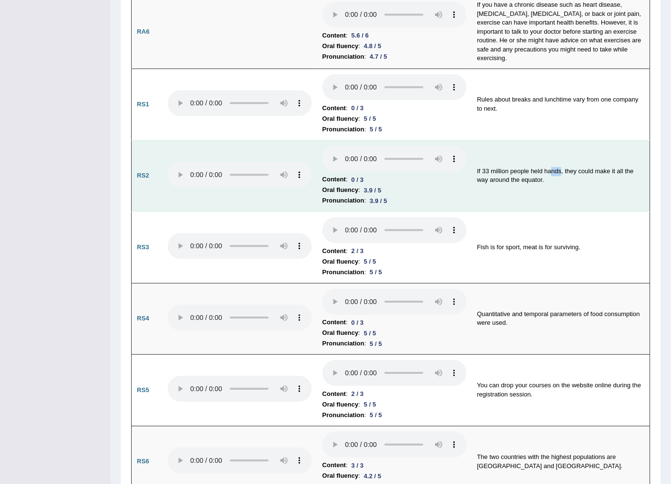
drag, startPoint x: 560, startPoint y: 170, endPoint x: 552, endPoint y: 171, distance: 7.8
click at [552, 171] on td "If 33 million people held hands, they could make it all the way around the equa…" at bounding box center [561, 176] width 178 height 72
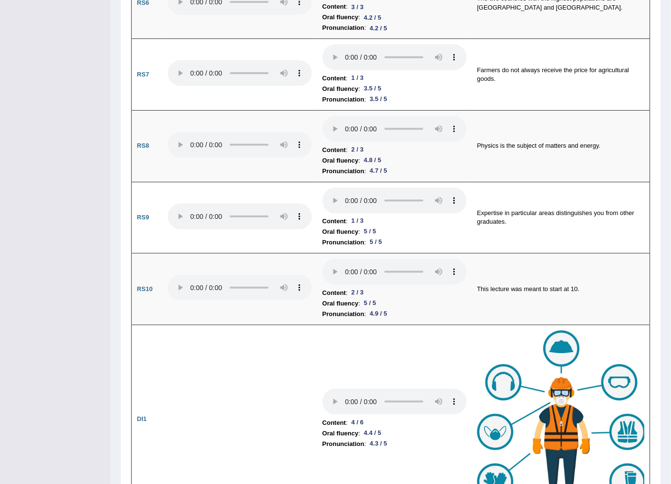
scroll to position [888, 0]
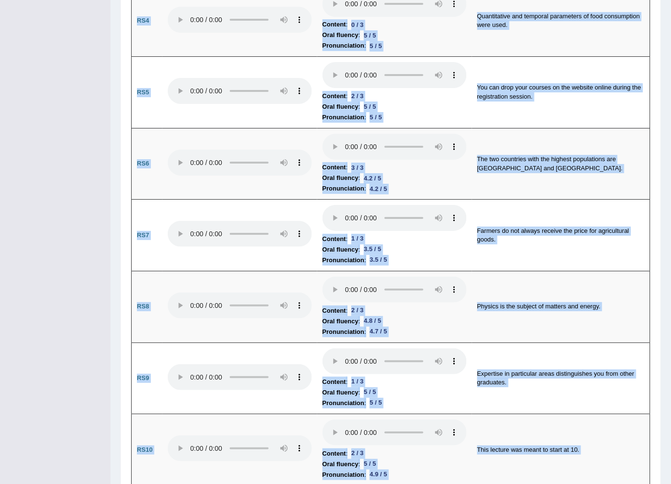
drag, startPoint x: 671, startPoint y: 159, endPoint x: 666, endPoint y: 112, distance: 46.9
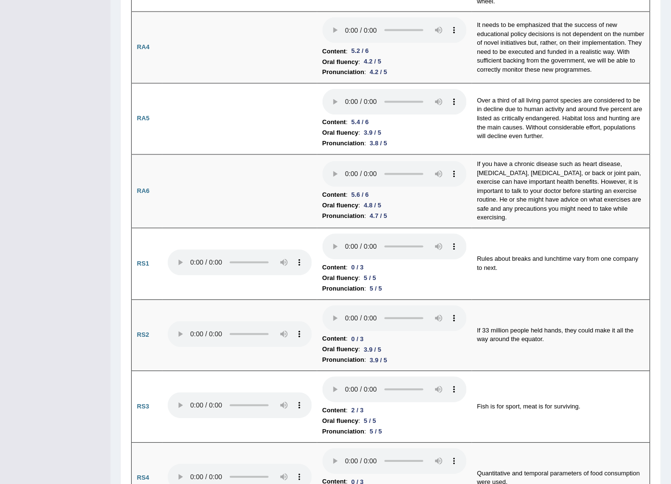
scroll to position [0, 0]
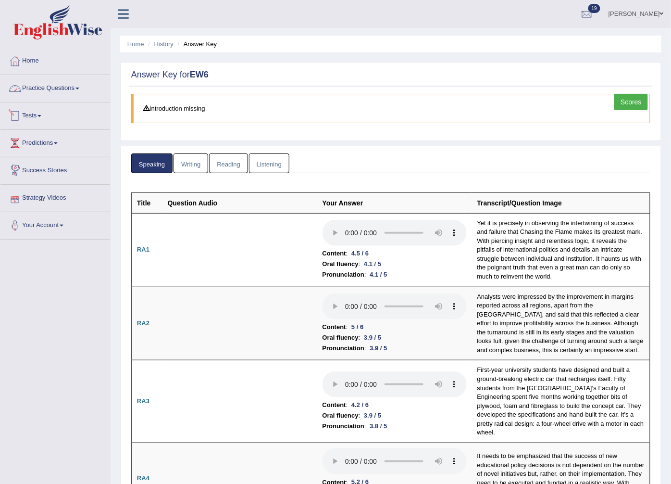
click at [64, 94] on link "Practice Questions" at bounding box center [55, 87] width 110 height 24
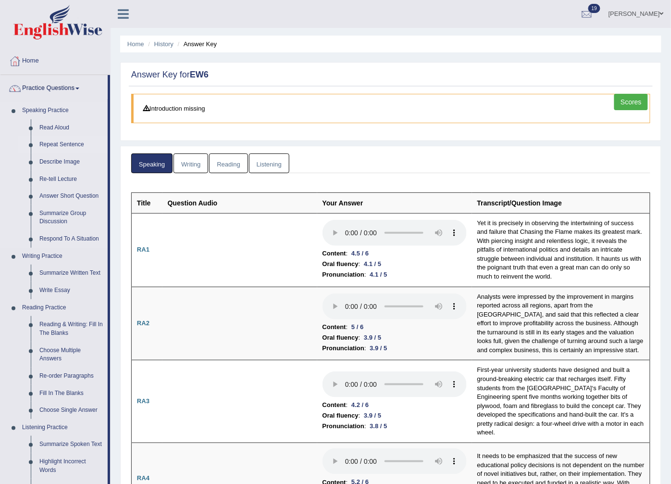
click at [59, 142] on link "Repeat Sentence" at bounding box center [71, 144] width 73 height 17
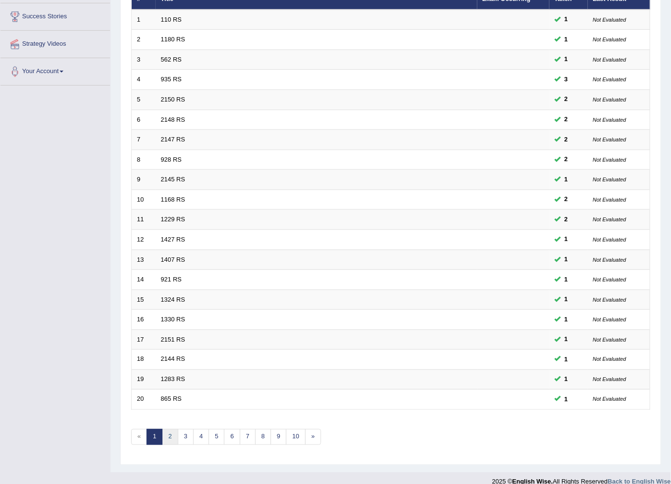
scroll to position [154, 0]
click at [170, 429] on link "2" at bounding box center [170, 437] width 16 height 16
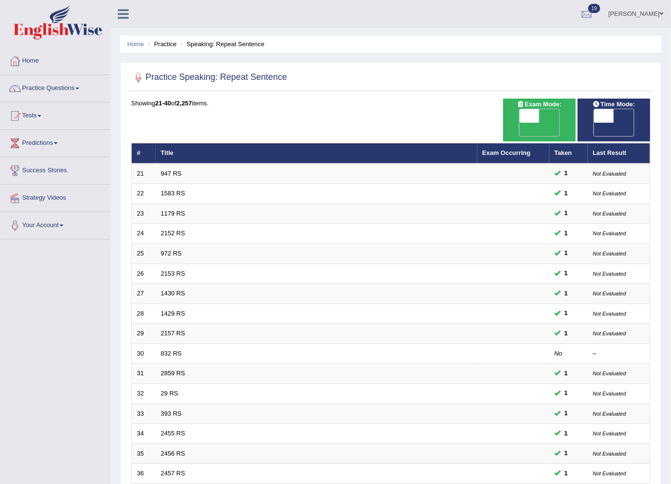
click at [520, 123] on span "OFF" at bounding box center [509, 129] width 20 height 13
checkbox input "true"
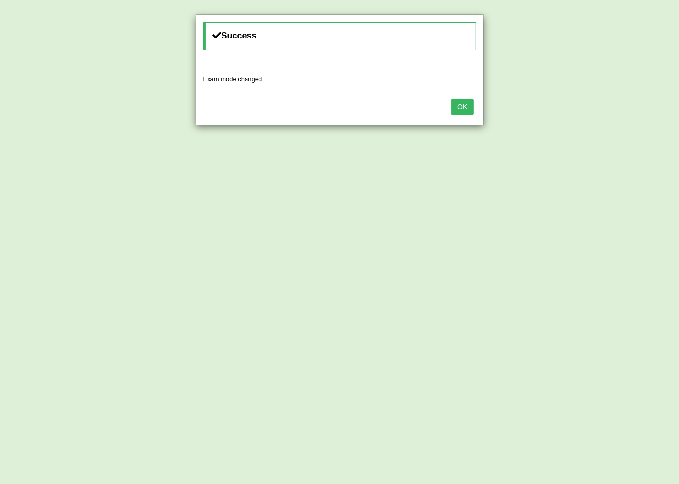
click at [462, 111] on button "OK" at bounding box center [462, 107] width 22 height 16
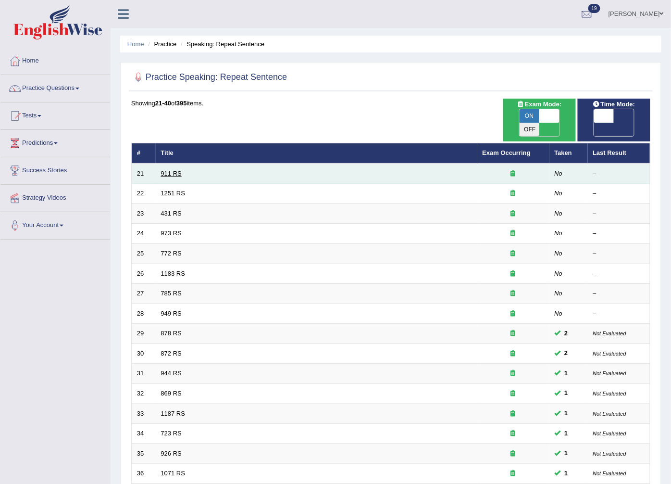
click at [171, 170] on link "911 RS" at bounding box center [171, 173] width 21 height 7
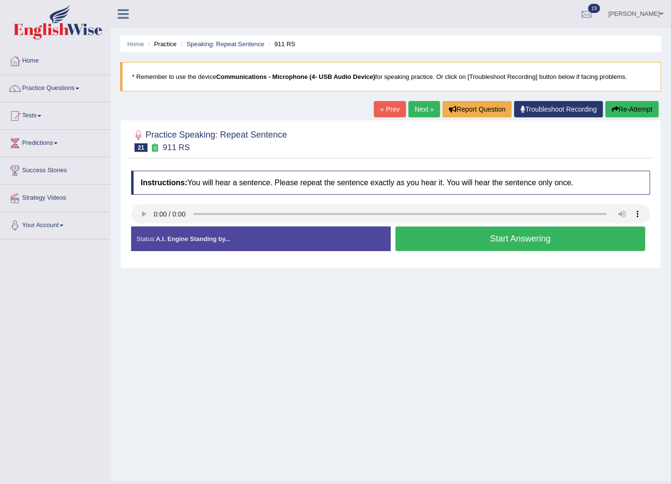
click at [412, 242] on button "Start Answering" at bounding box center [521, 238] width 250 height 25
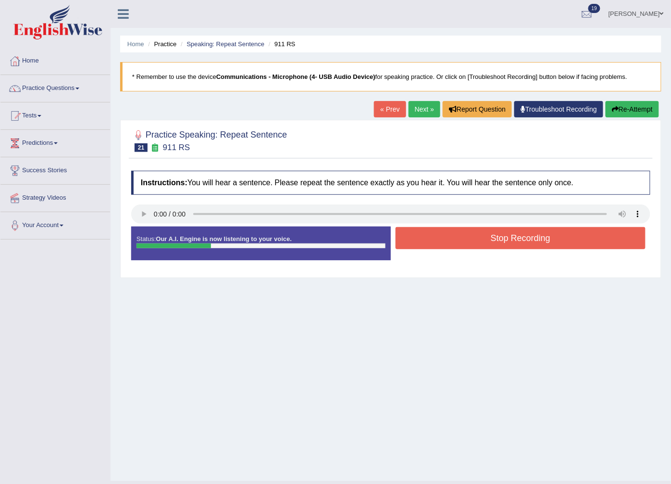
click at [412, 242] on button "Stop Recording" at bounding box center [521, 238] width 250 height 22
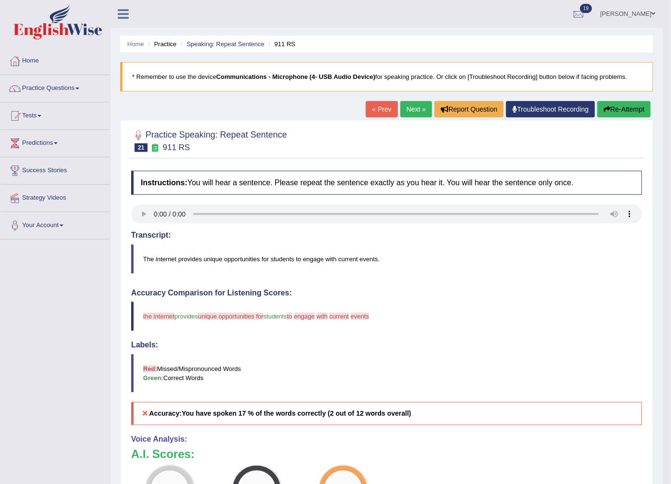
click at [632, 111] on button "Re-Attempt" at bounding box center [624, 109] width 53 height 16
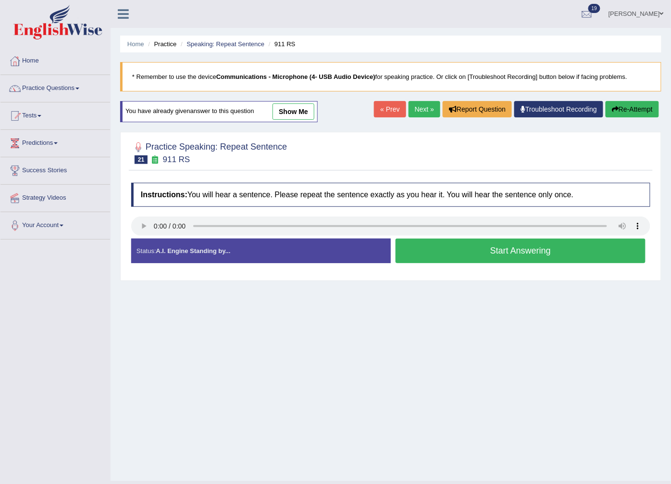
click at [470, 247] on button "Start Answering" at bounding box center [521, 250] width 250 height 25
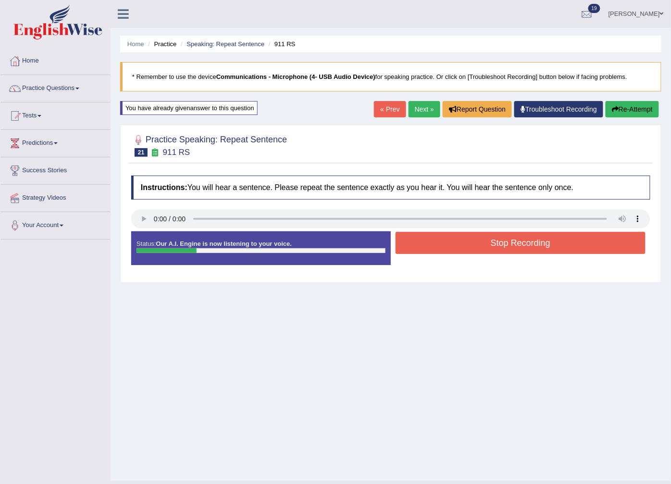
click at [470, 247] on button "Stop Recording" at bounding box center [521, 243] width 250 height 22
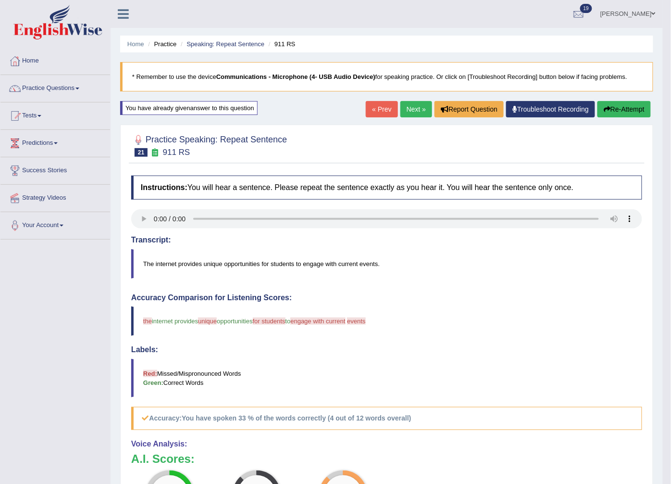
click at [410, 106] on link "Next »" at bounding box center [416, 109] width 32 height 16
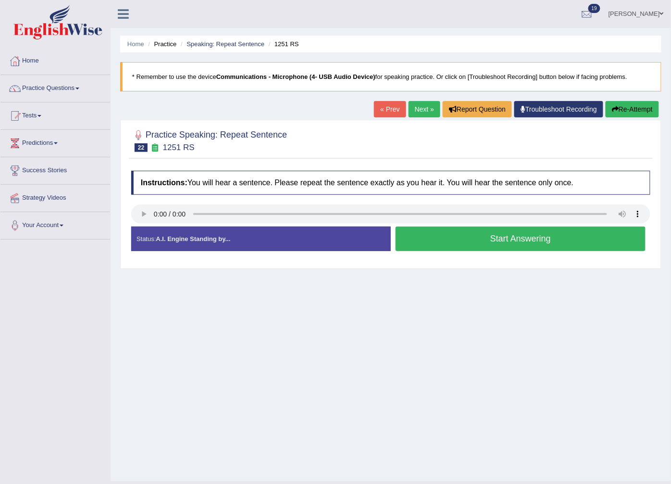
click at [420, 104] on link "Next »" at bounding box center [425, 109] width 32 height 16
click at [508, 242] on button "Start Answering" at bounding box center [521, 238] width 250 height 25
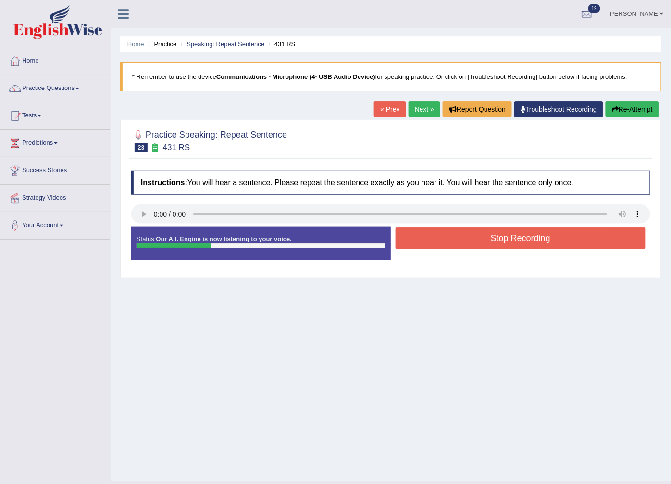
click at [508, 242] on button "Stop Recording" at bounding box center [521, 238] width 250 height 22
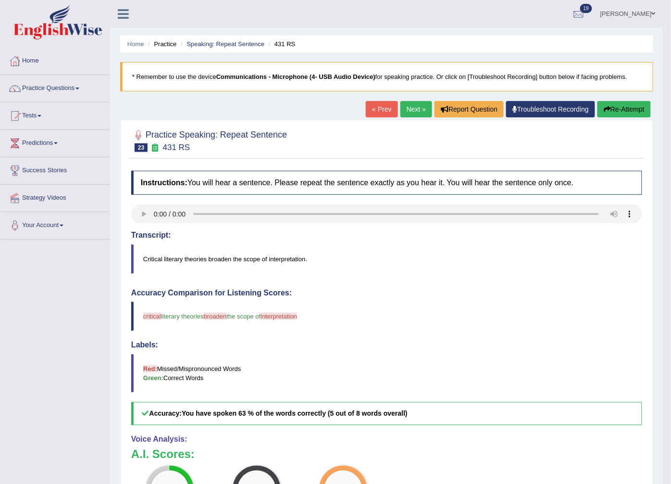
click at [415, 112] on link "Next »" at bounding box center [416, 109] width 32 height 16
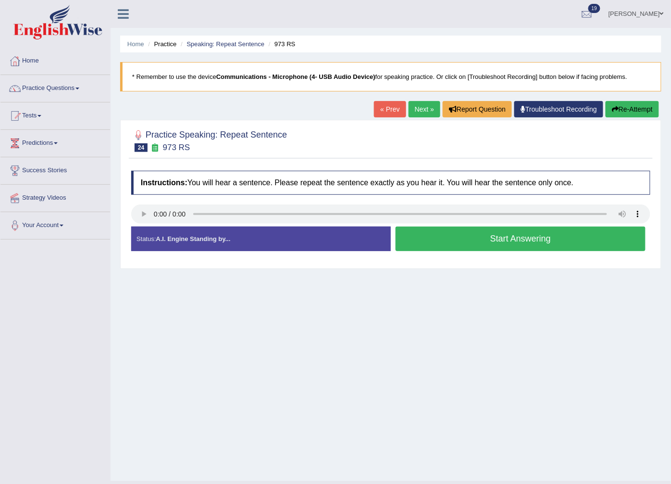
click at [511, 239] on button "Start Answering" at bounding box center [521, 238] width 250 height 25
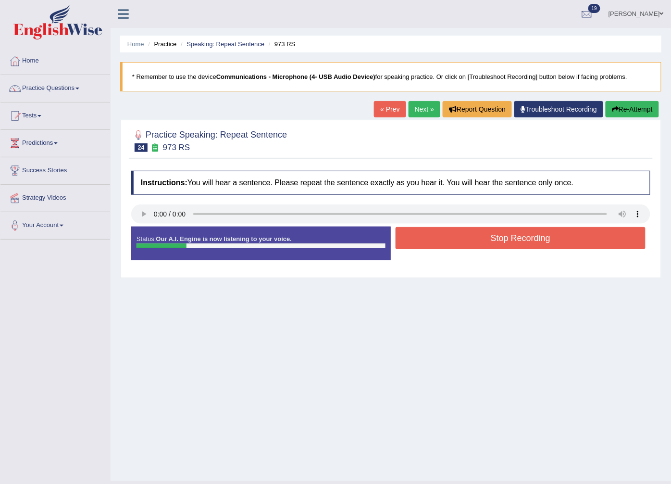
click at [510, 239] on button "Stop Recording" at bounding box center [521, 238] width 250 height 22
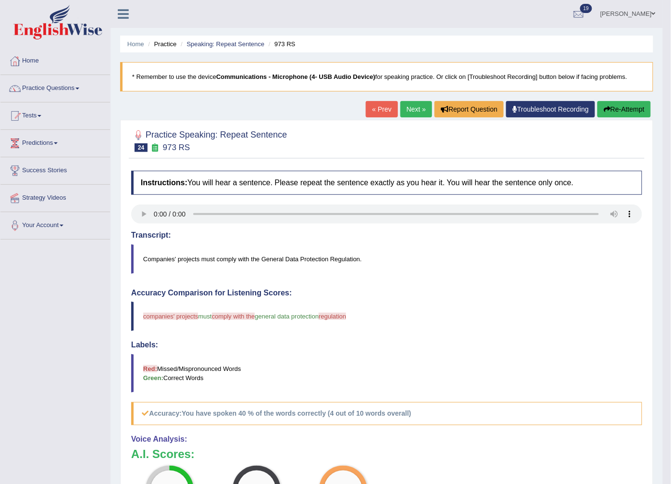
drag, startPoint x: 293, startPoint y: 137, endPoint x: 232, endPoint y: 138, distance: 61.5
click at [232, 138] on div "Practice Speaking: Repeat Sentence 24 973 RS" at bounding box center [387, 142] width 516 height 34
click at [231, 137] on h2 "Practice Speaking: Repeat Sentence 24 973 RS" at bounding box center [209, 140] width 156 height 24
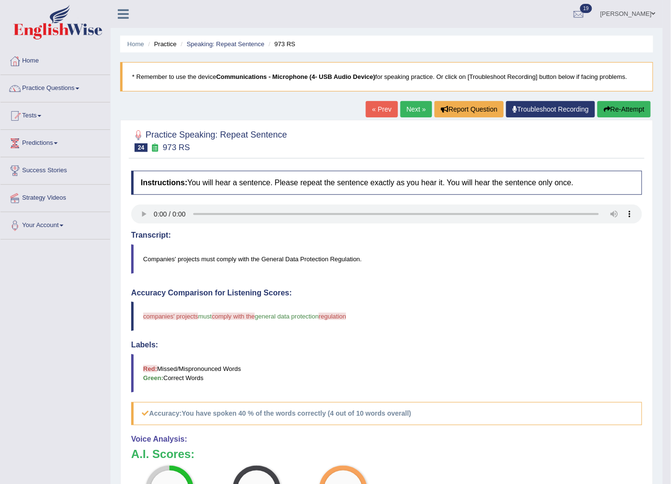
click at [231, 137] on h2 "Practice Speaking: Repeat Sentence 24 973 RS" at bounding box center [209, 140] width 156 height 24
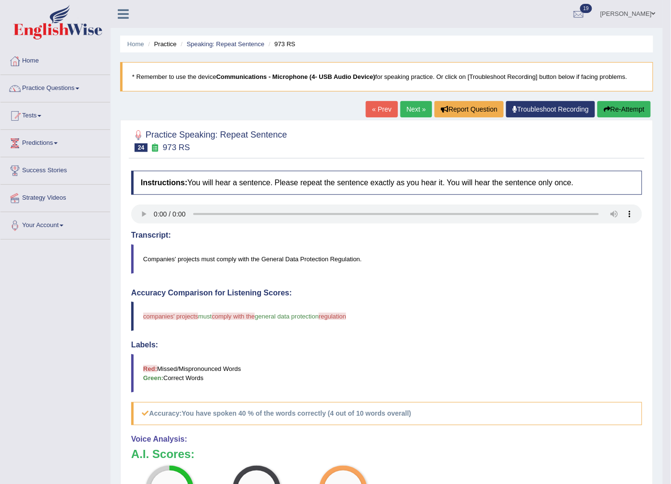
click at [231, 137] on h2 "Practice Speaking: Repeat Sentence 24 973 RS" at bounding box center [209, 140] width 156 height 24
click at [87, 90] on link "Practice Questions" at bounding box center [55, 87] width 110 height 24
click at [87, 90] on link "Practice Questions" at bounding box center [53, 87] width 107 height 24
click at [87, 90] on link "Practice Questions" at bounding box center [55, 87] width 110 height 24
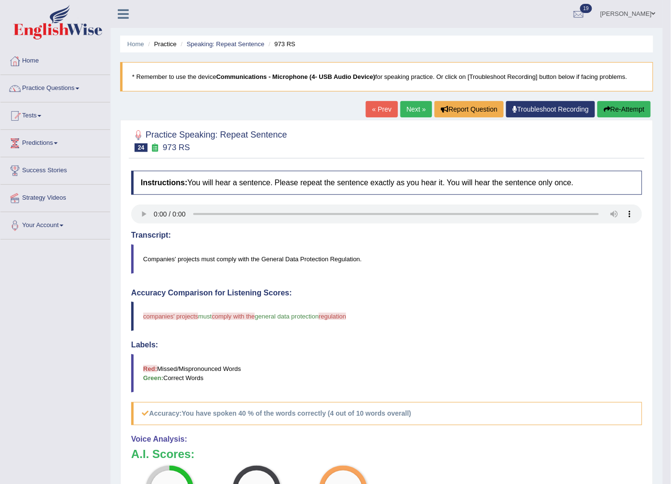
click at [87, 90] on link "Practice Questions" at bounding box center [55, 87] width 110 height 24
click at [28, 61] on link "Home" at bounding box center [55, 60] width 110 height 24
